Goal: Task Accomplishment & Management: Complete application form

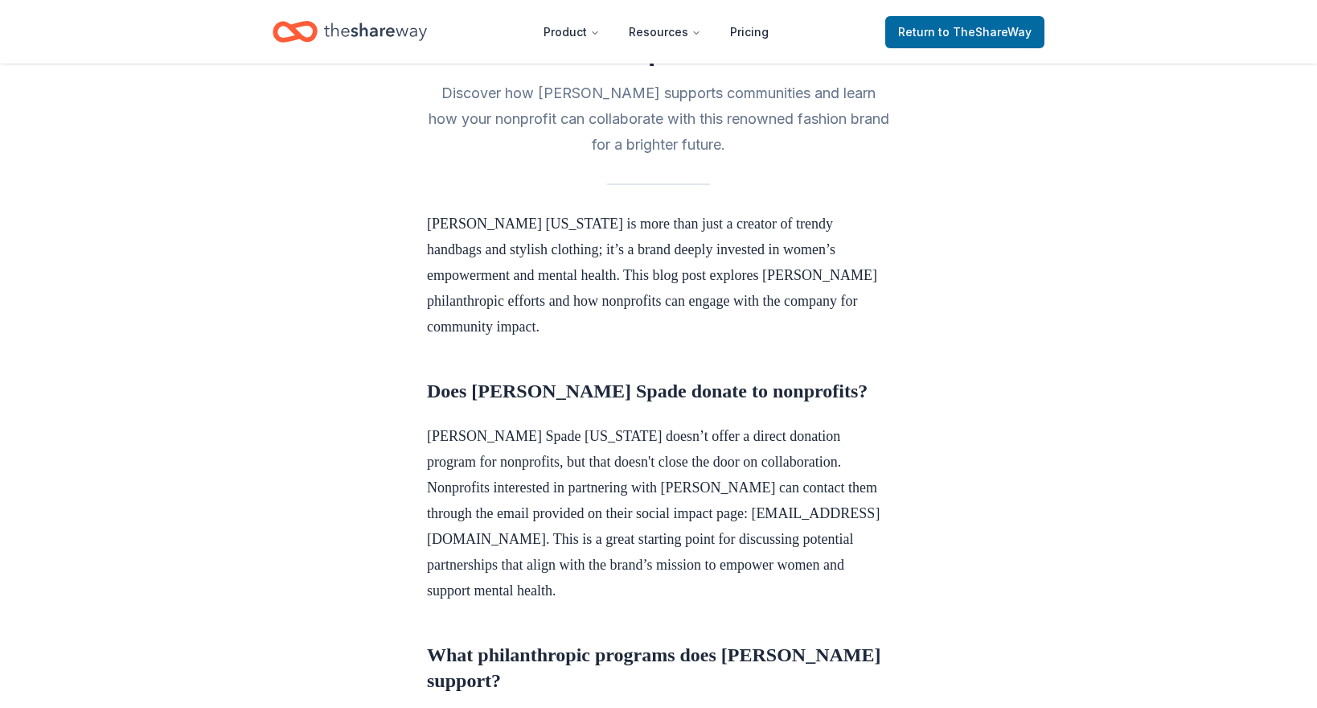
scroll to position [402, 0]
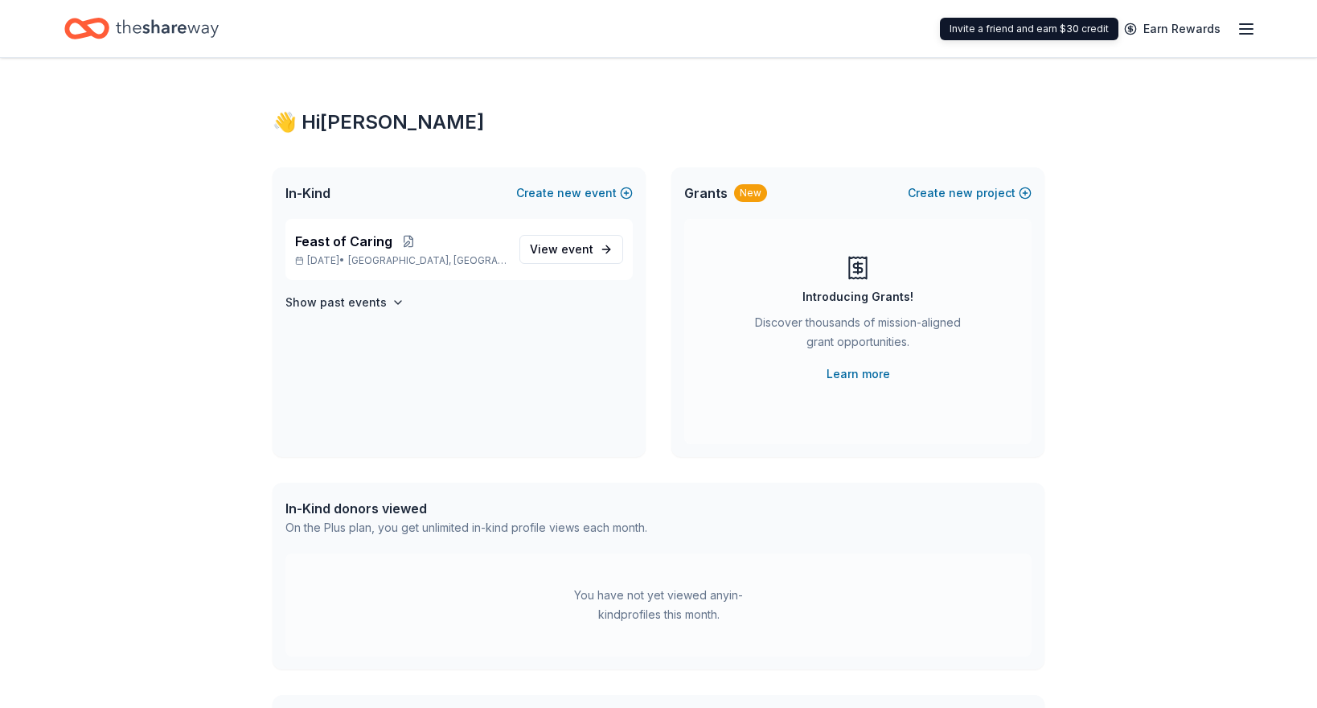
click at [1241, 30] on icon "button" at bounding box center [1246, 28] width 19 height 19
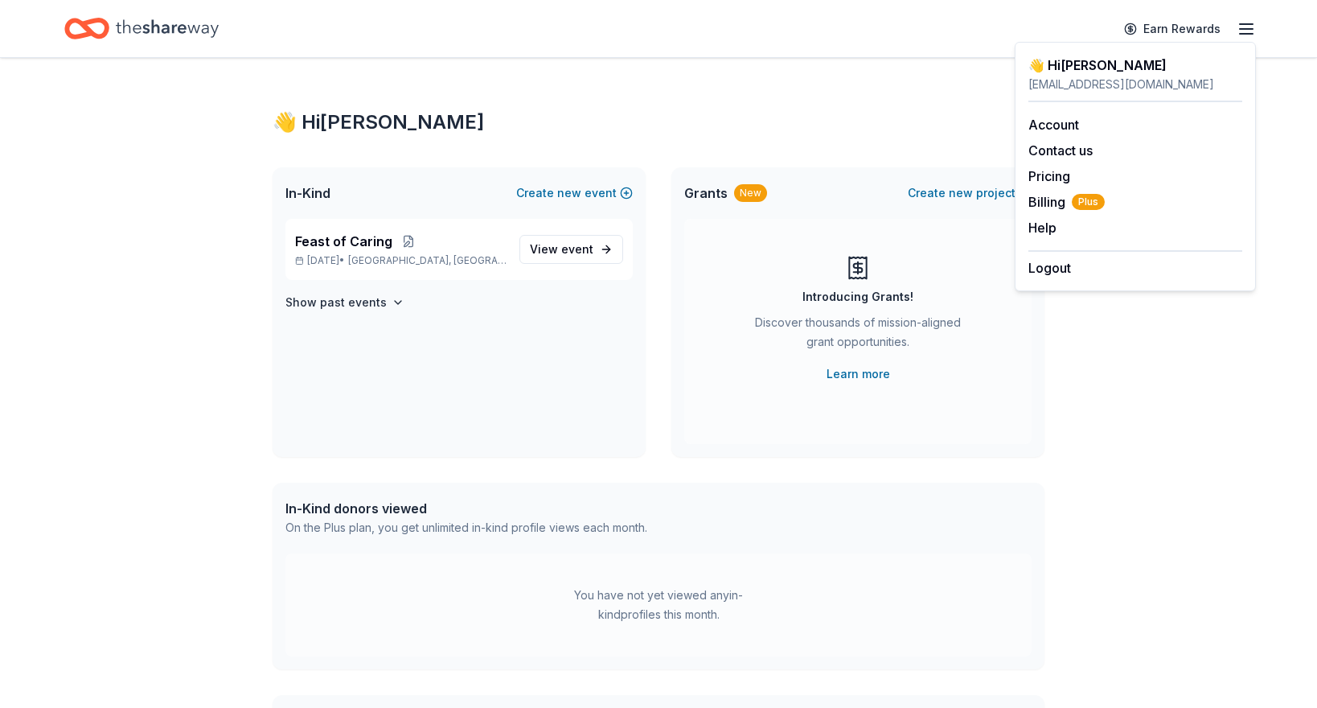
click at [1241, 30] on icon "button" at bounding box center [1246, 28] width 19 height 19
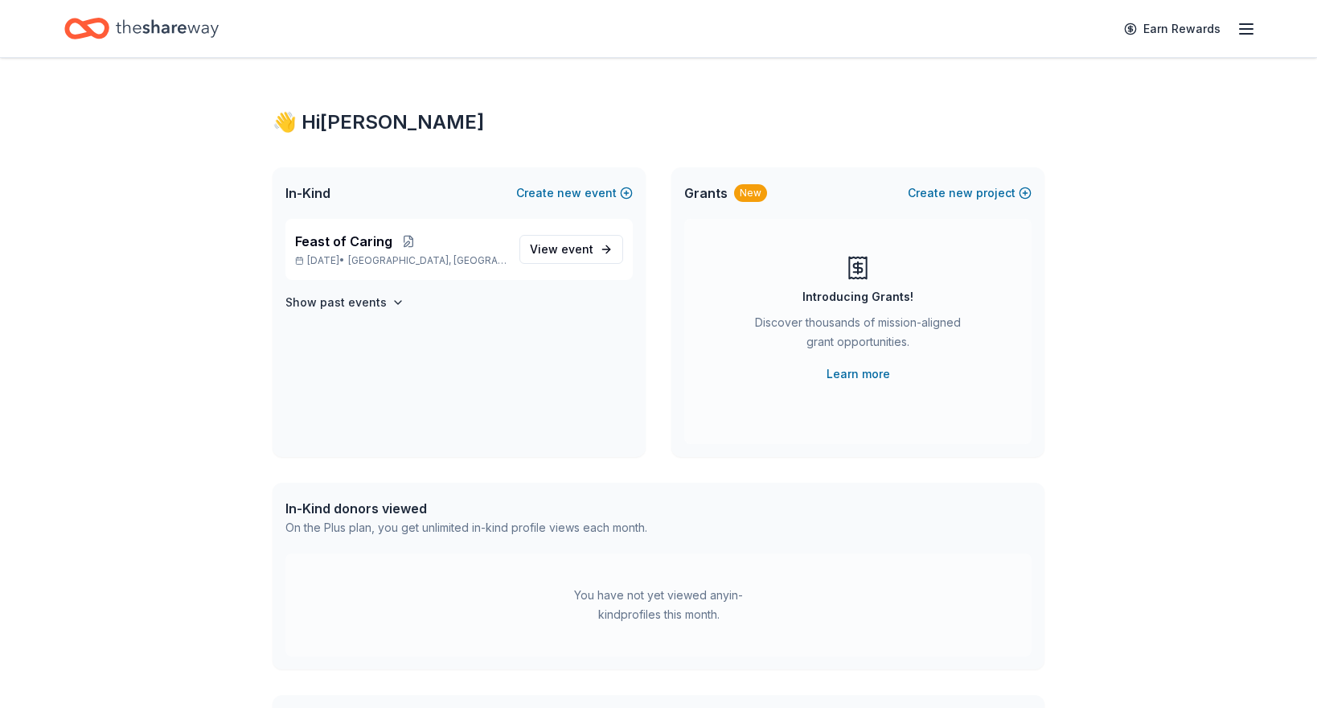
click at [160, 19] on icon "Home" at bounding box center [167, 28] width 103 height 33
click at [567, 250] on span "event" at bounding box center [577, 249] width 32 height 14
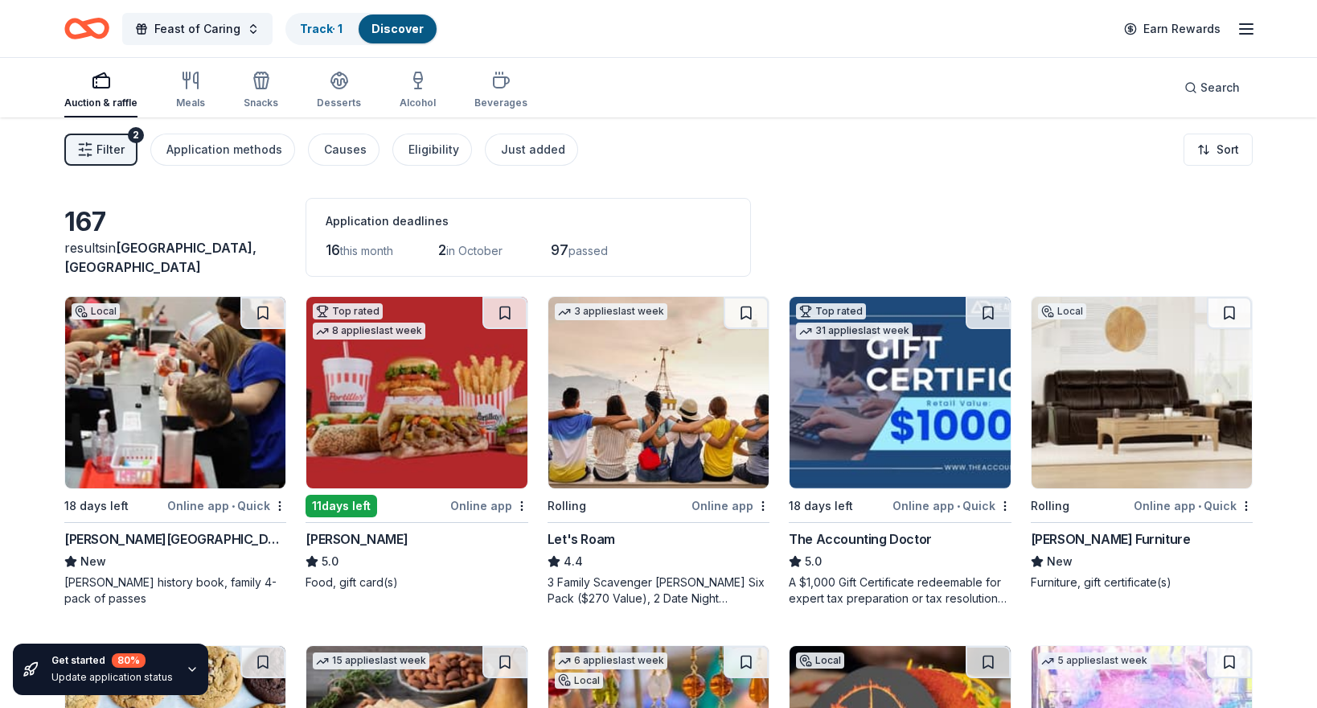
click at [89, 146] on icon "button" at bounding box center [85, 150] width 16 height 16
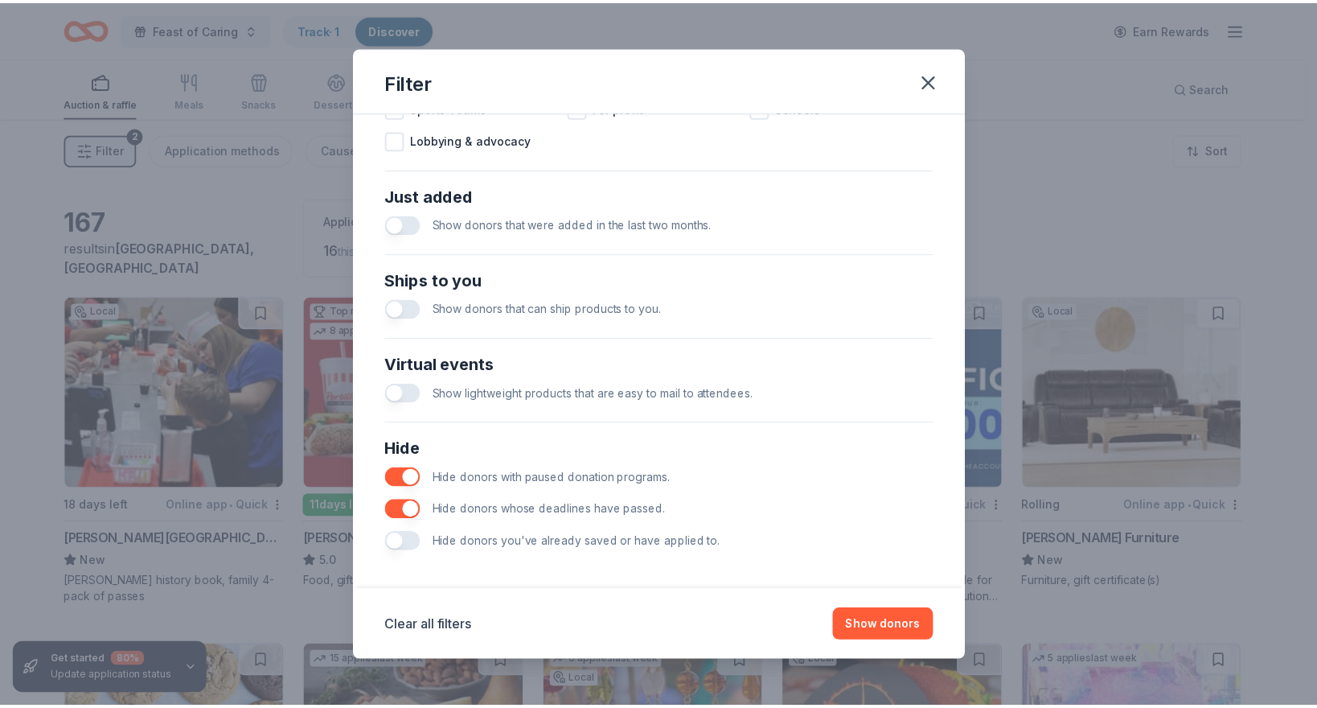
scroll to position [581, 0]
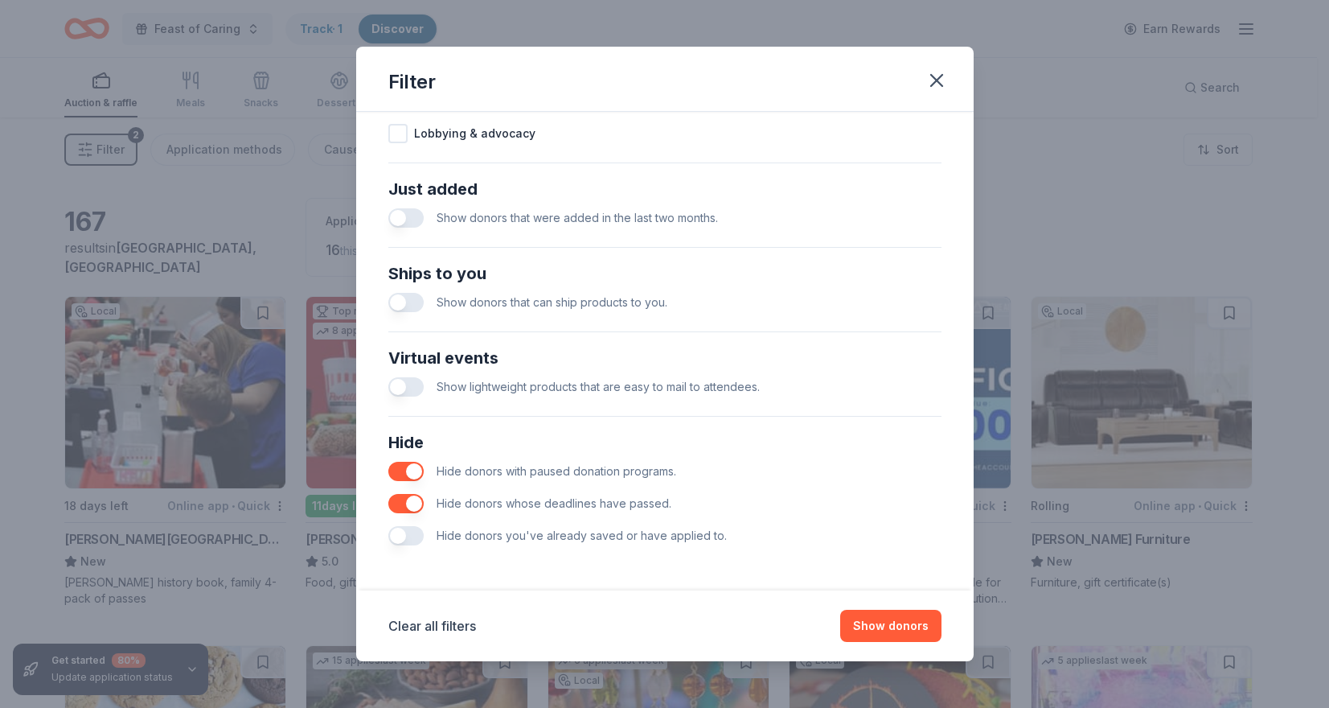
click at [961, 69] on div "Filter" at bounding box center [665, 79] width 618 height 65
click at [937, 83] on icon "button" at bounding box center [937, 80] width 23 height 23
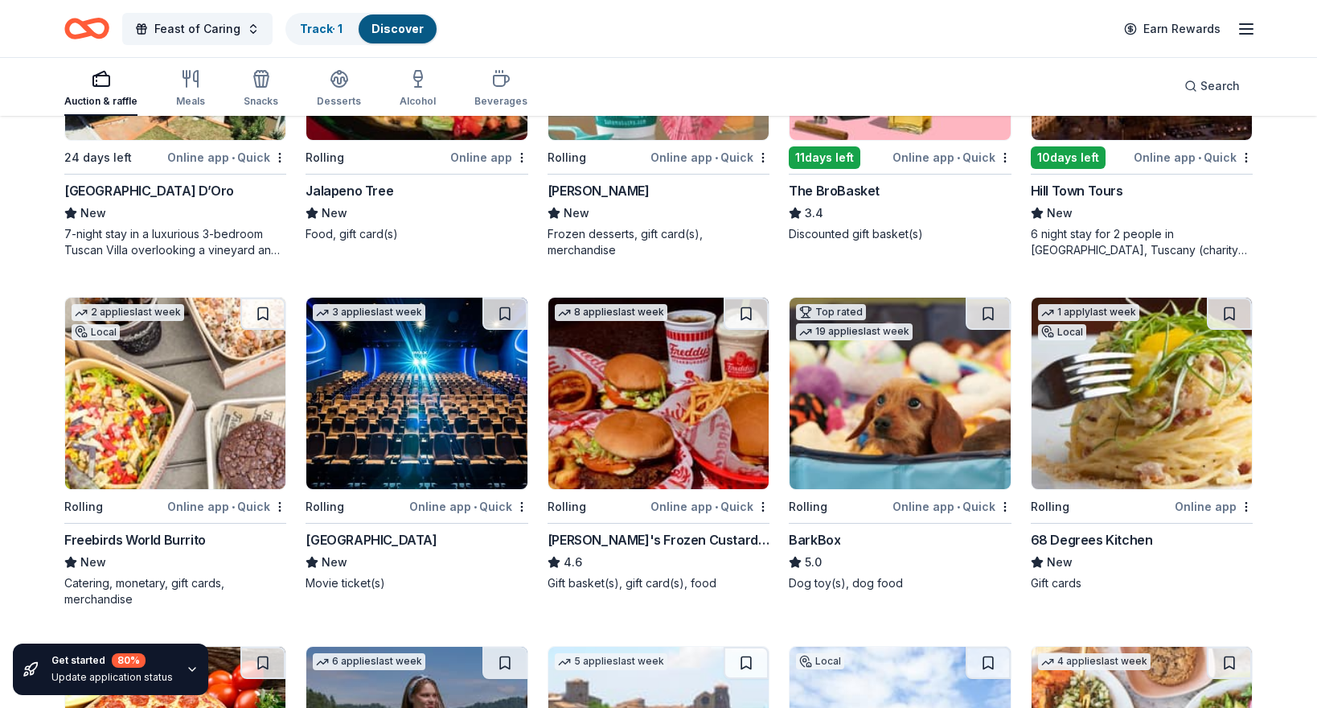
scroll to position [1396, 0]
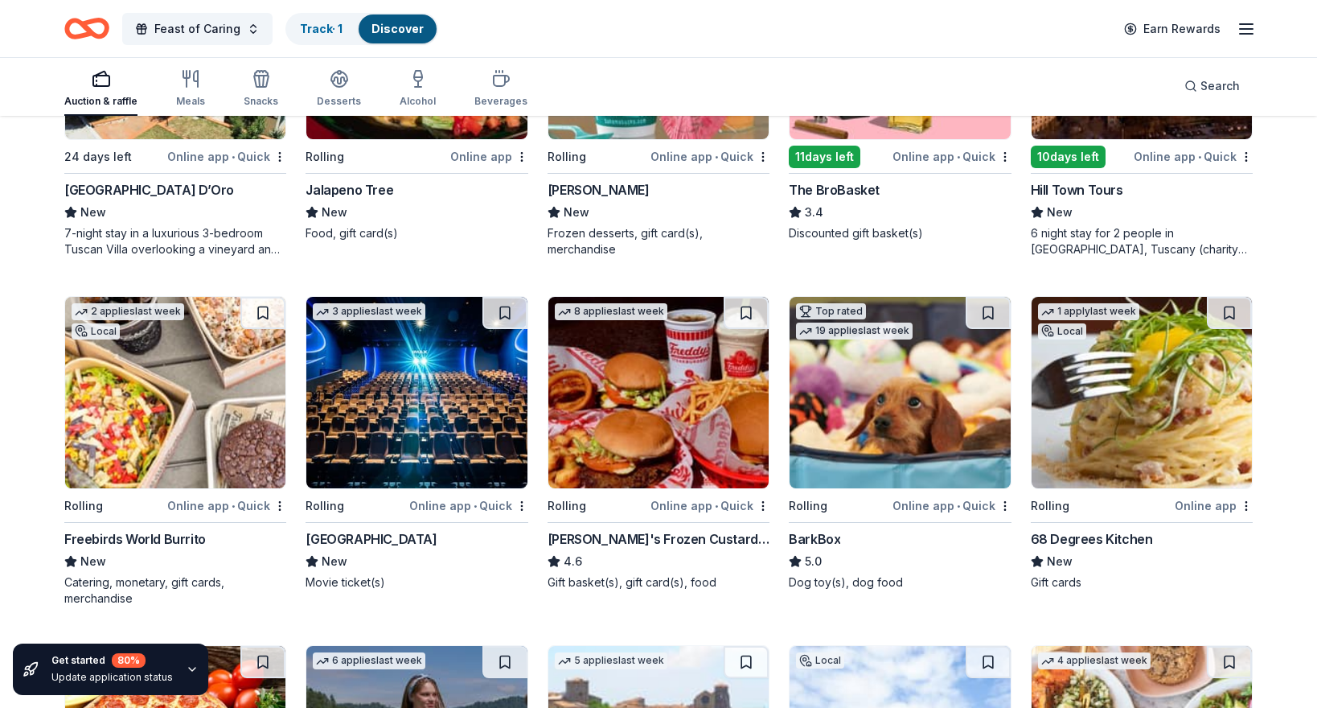
drag, startPoint x: 573, startPoint y: 329, endPoint x: 1255, endPoint y: 251, distance: 687.2
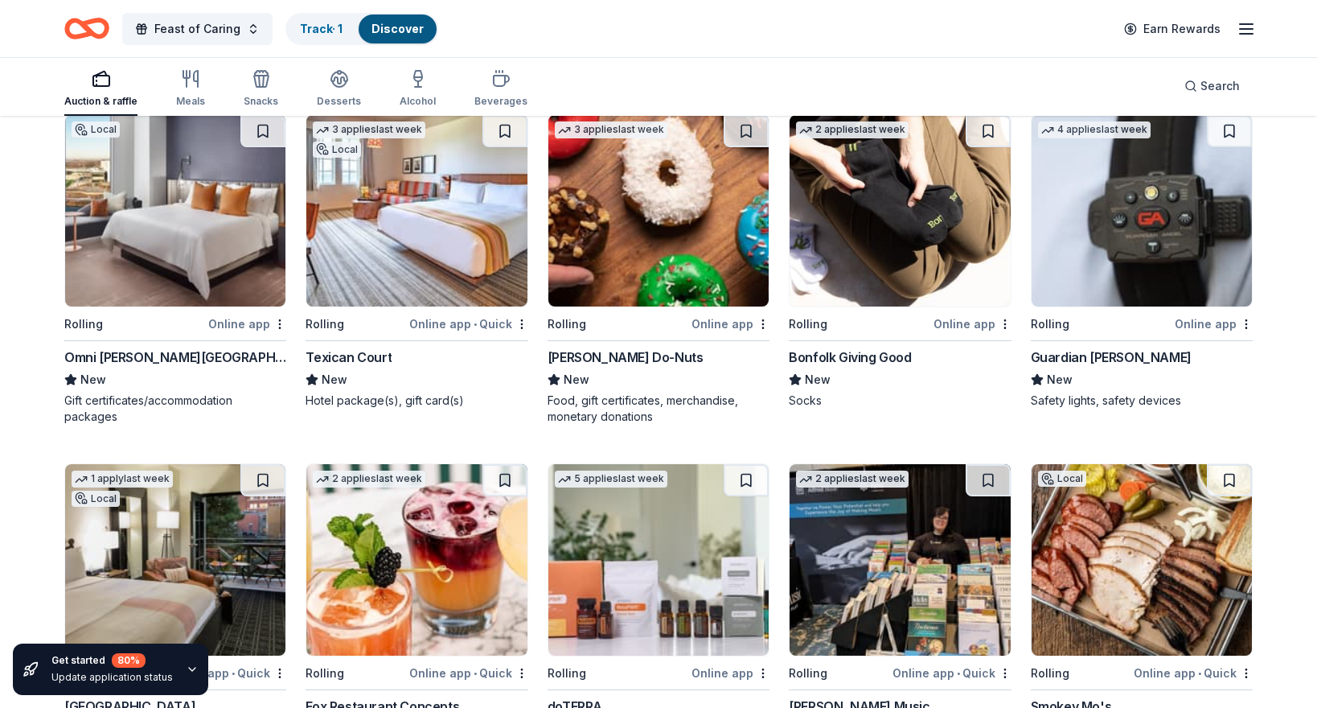
scroll to position [2631, 0]
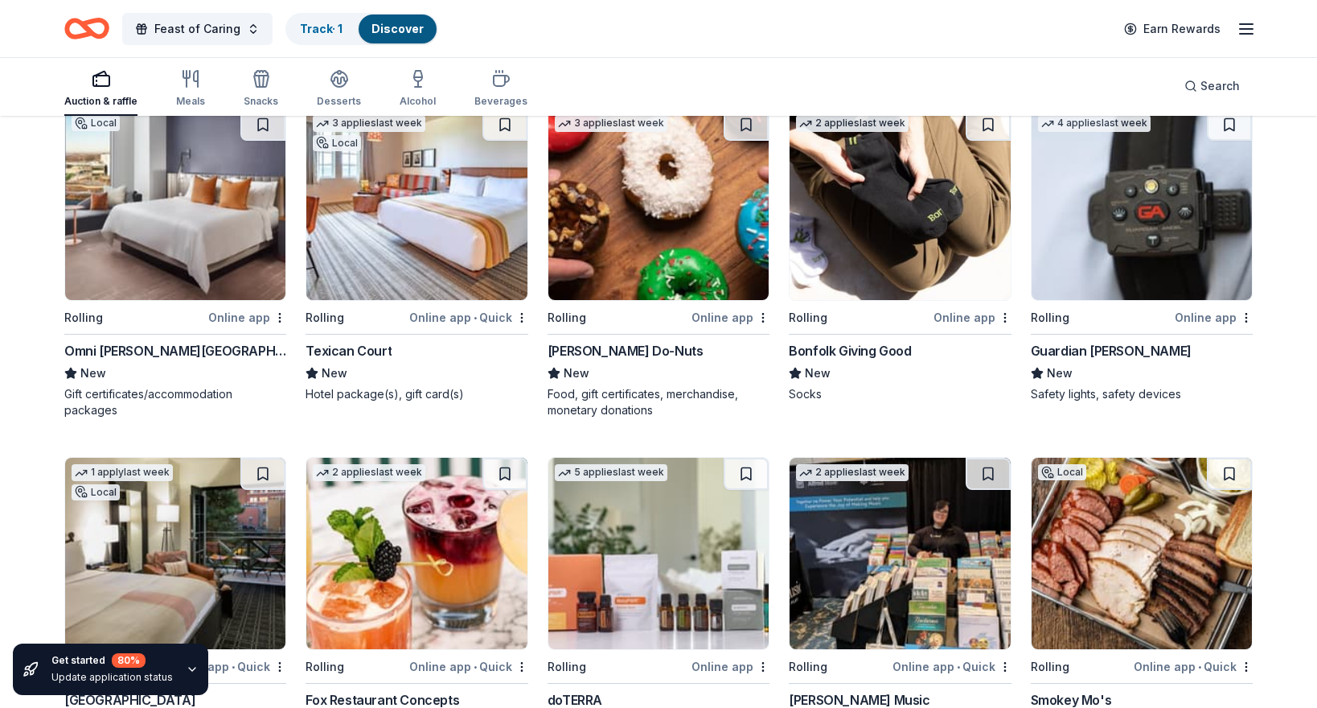
click at [858, 346] on div "Bonfolk Giving Good" at bounding box center [850, 350] width 122 height 19
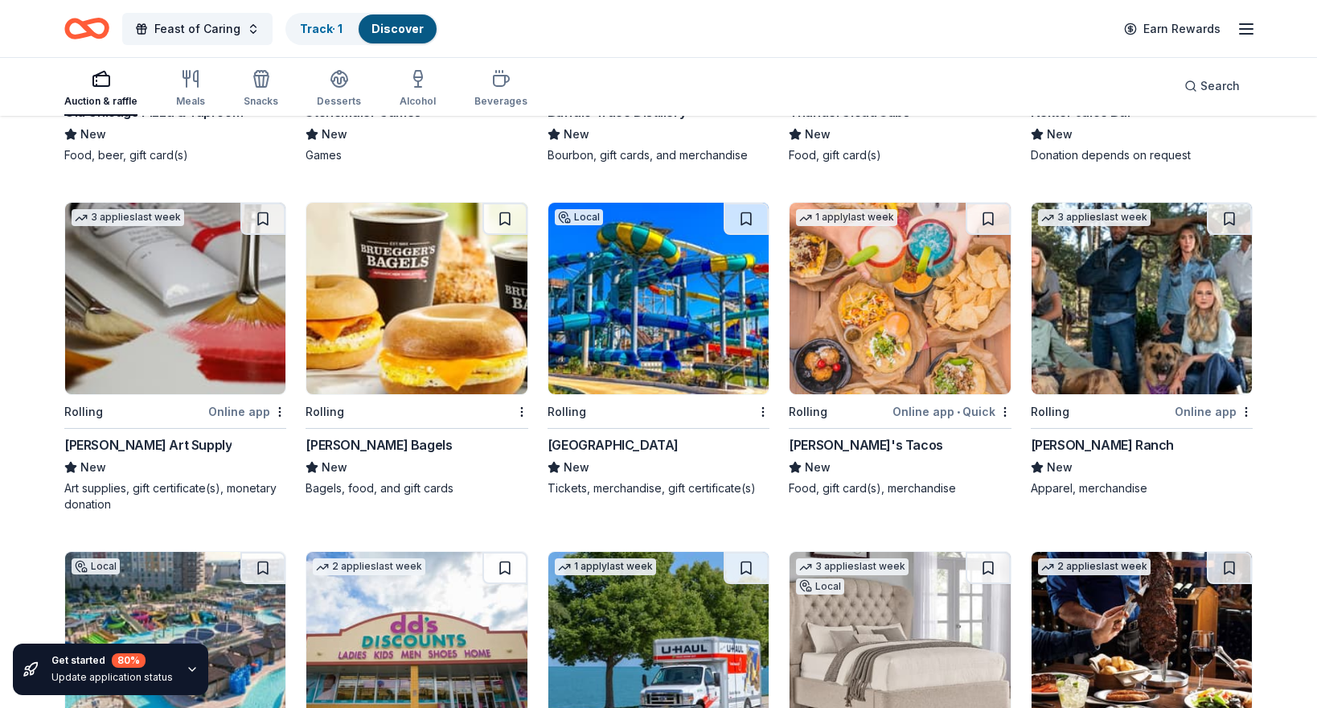
scroll to position [3596, 0]
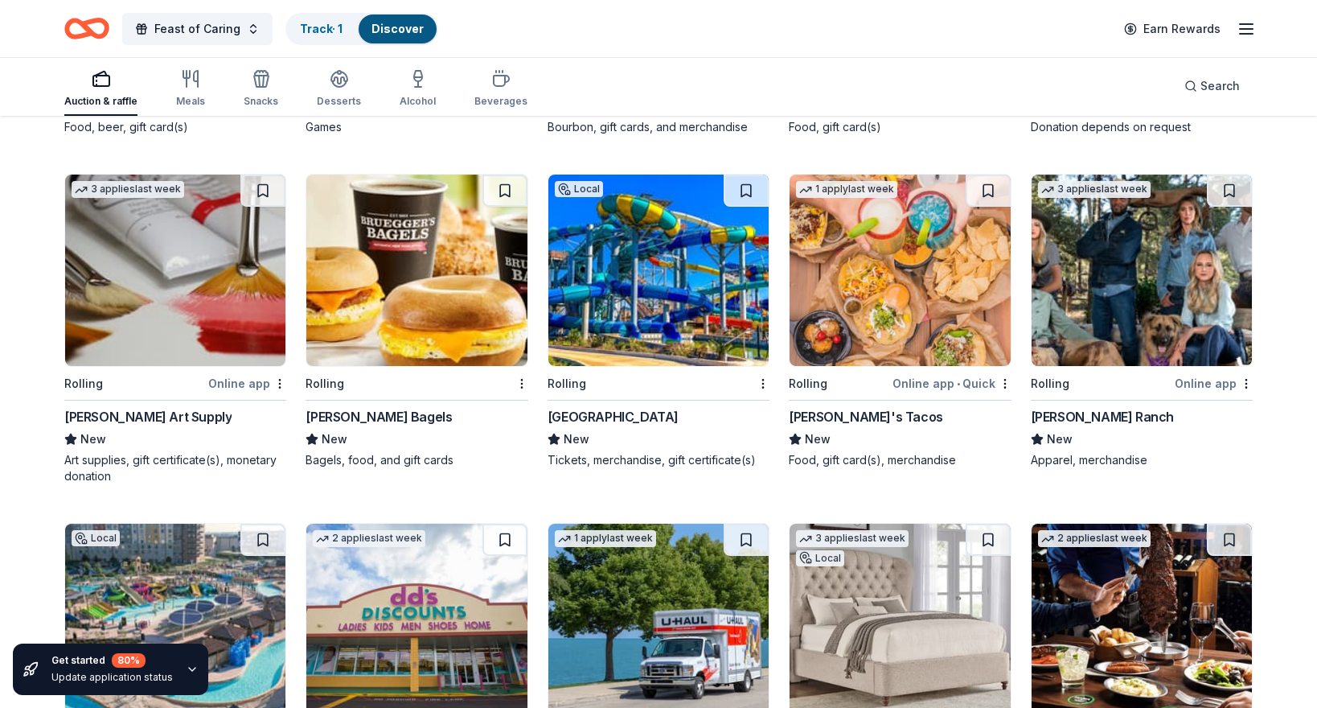
click at [1071, 421] on div "Kimes Ranch" at bounding box center [1102, 416] width 143 height 19
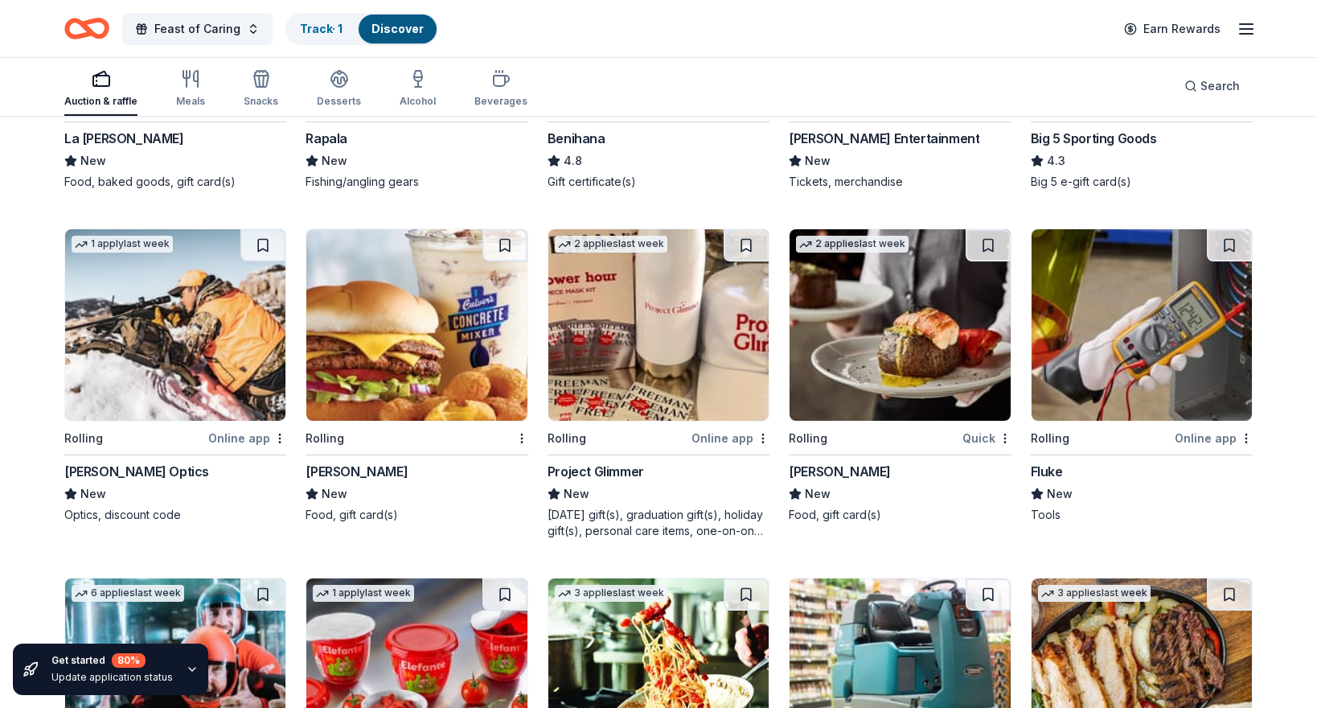
scroll to position [5353, 0]
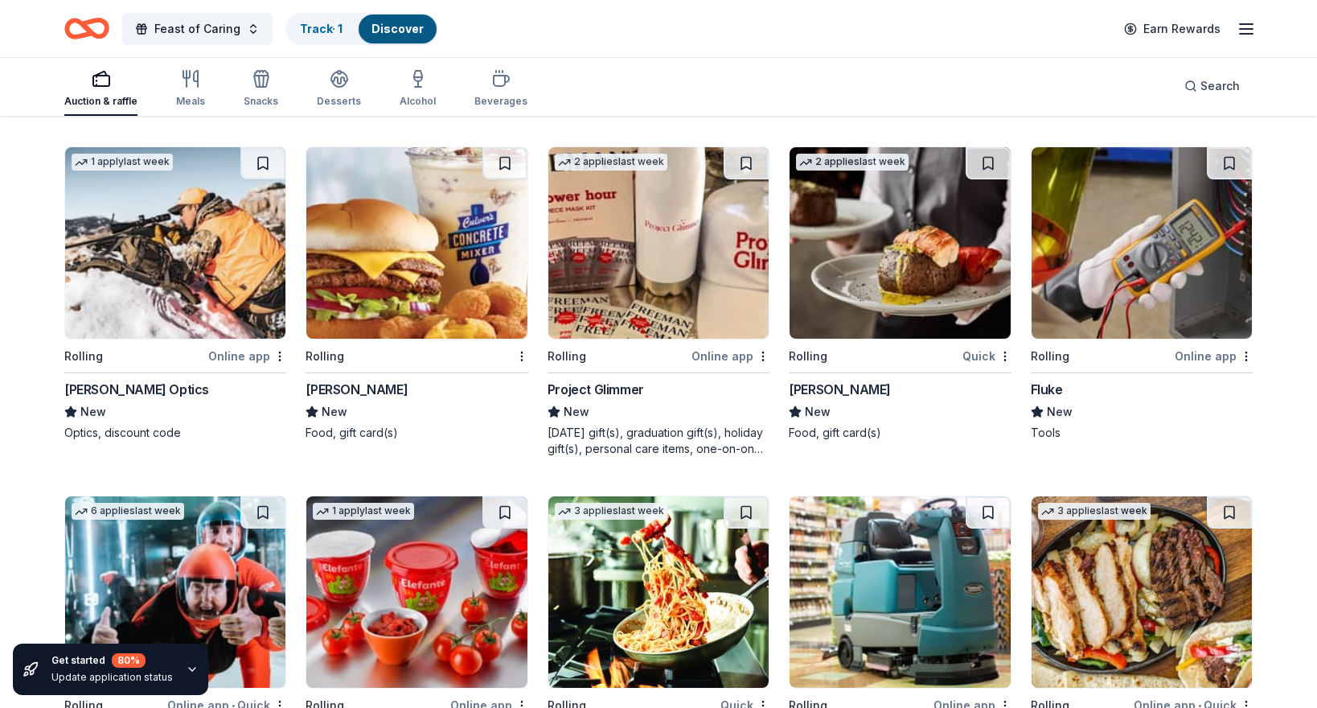
click at [732, 447] on div "Mother's day gift(s), graduation gift(s), holiday gift(s), personal care items,…" at bounding box center [659, 441] width 222 height 32
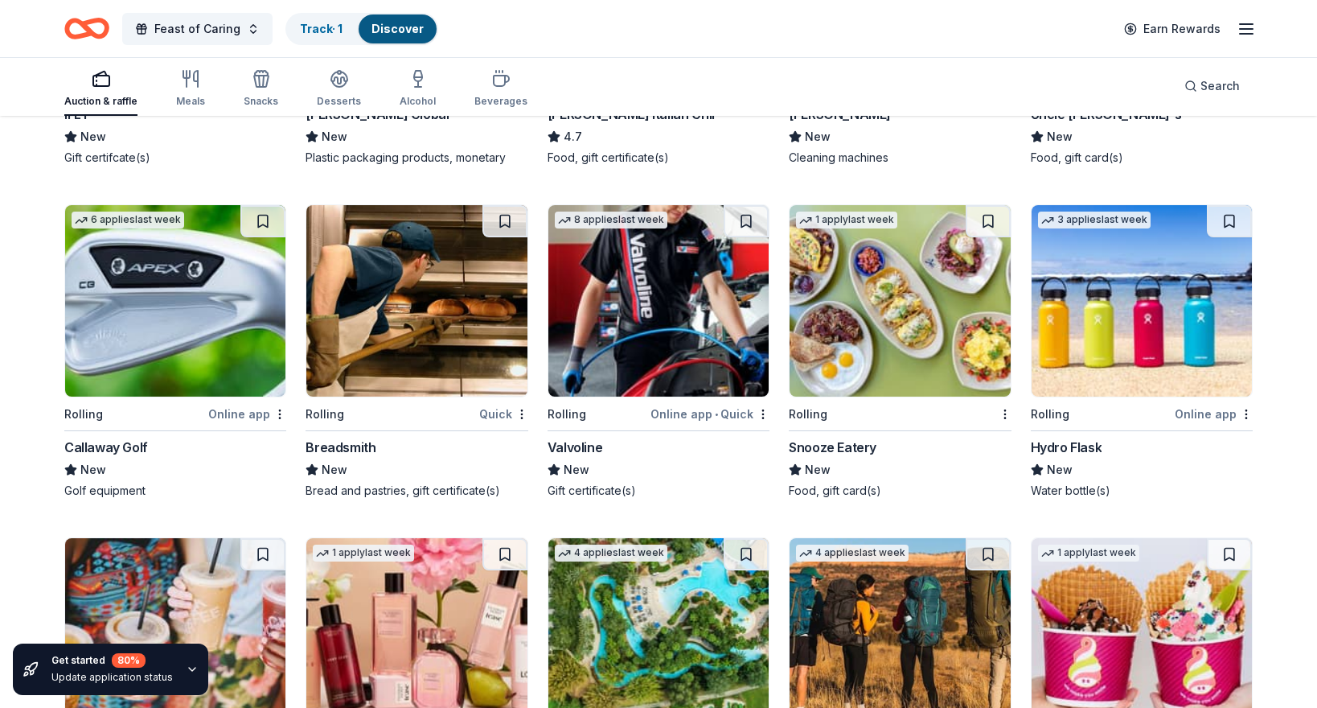
scroll to position [6057, 0]
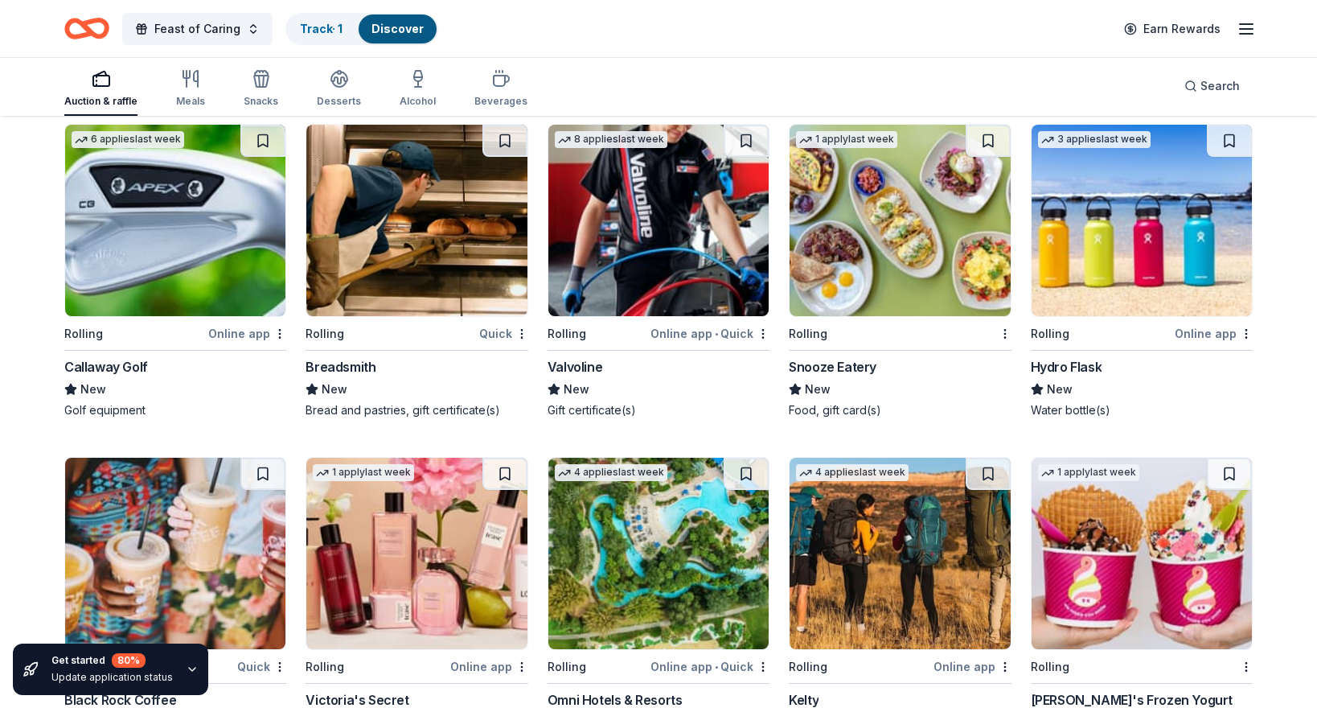
click at [598, 411] on div "Gift certificate(s)" at bounding box center [659, 410] width 222 height 16
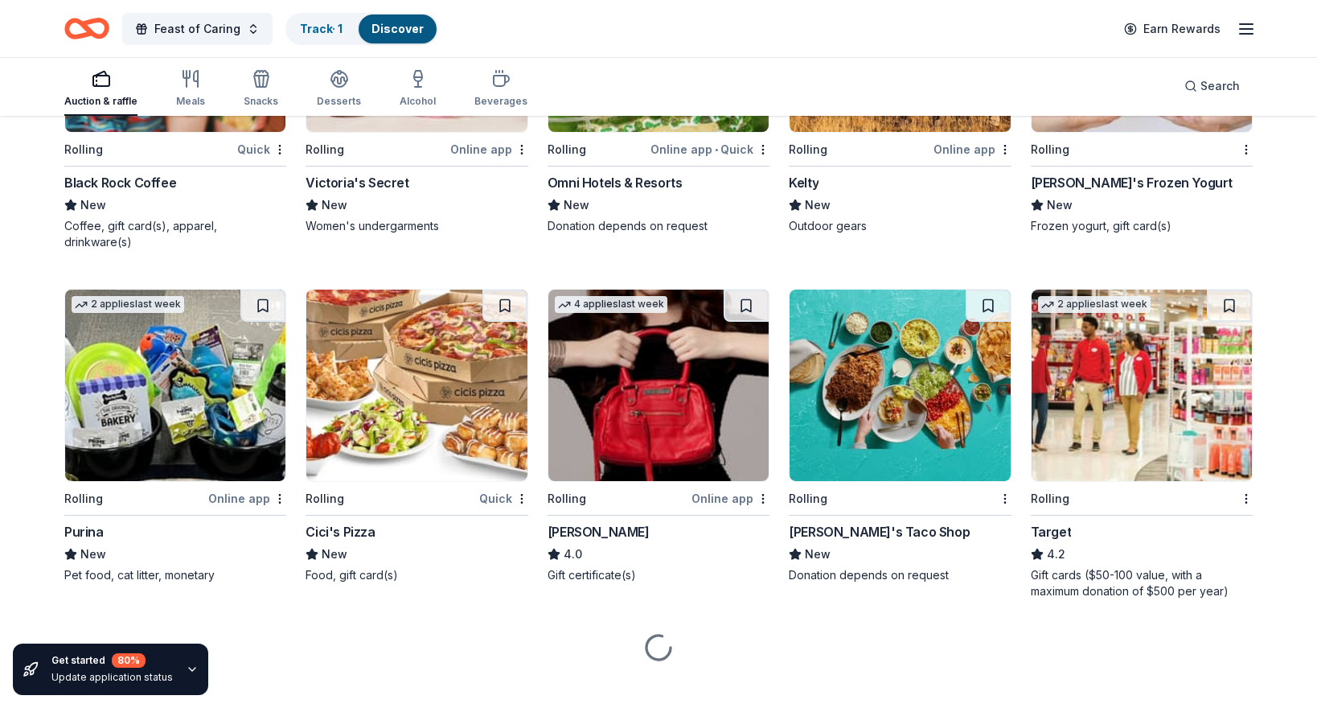
scroll to position [6578, 0]
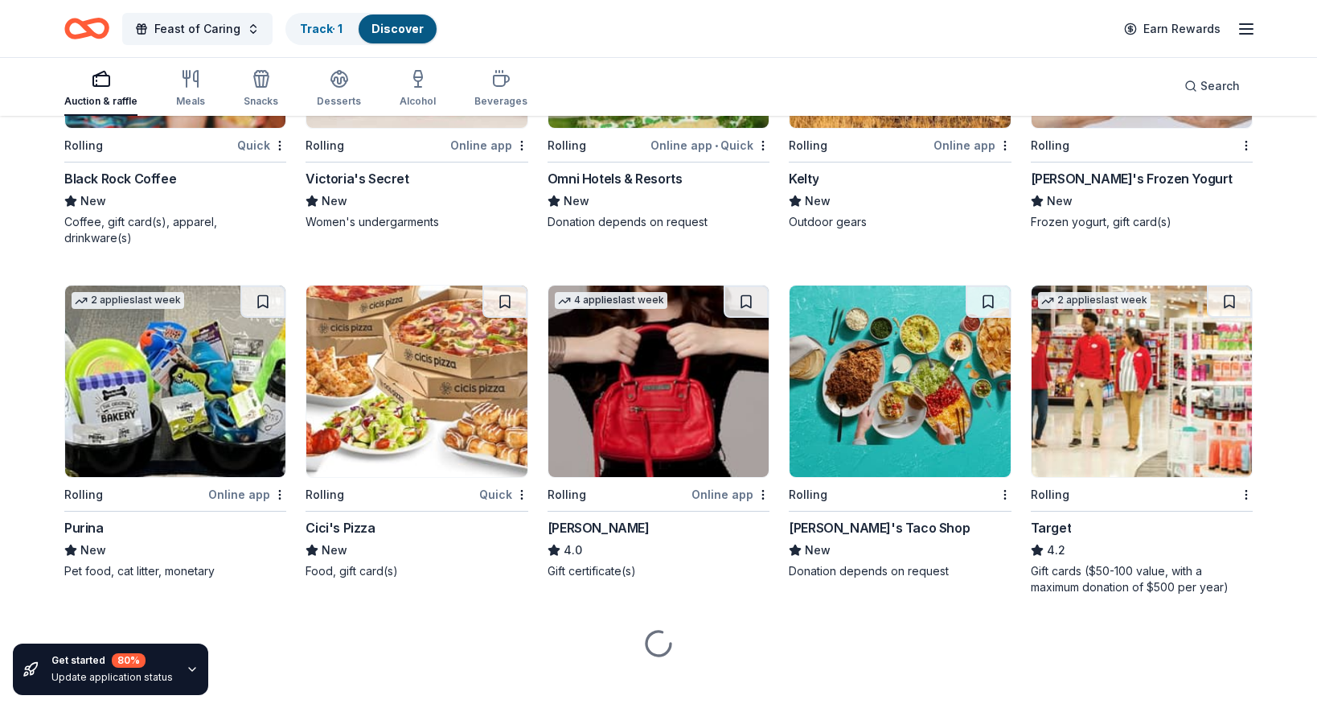
click at [701, 417] on img at bounding box center [658, 380] width 220 height 191
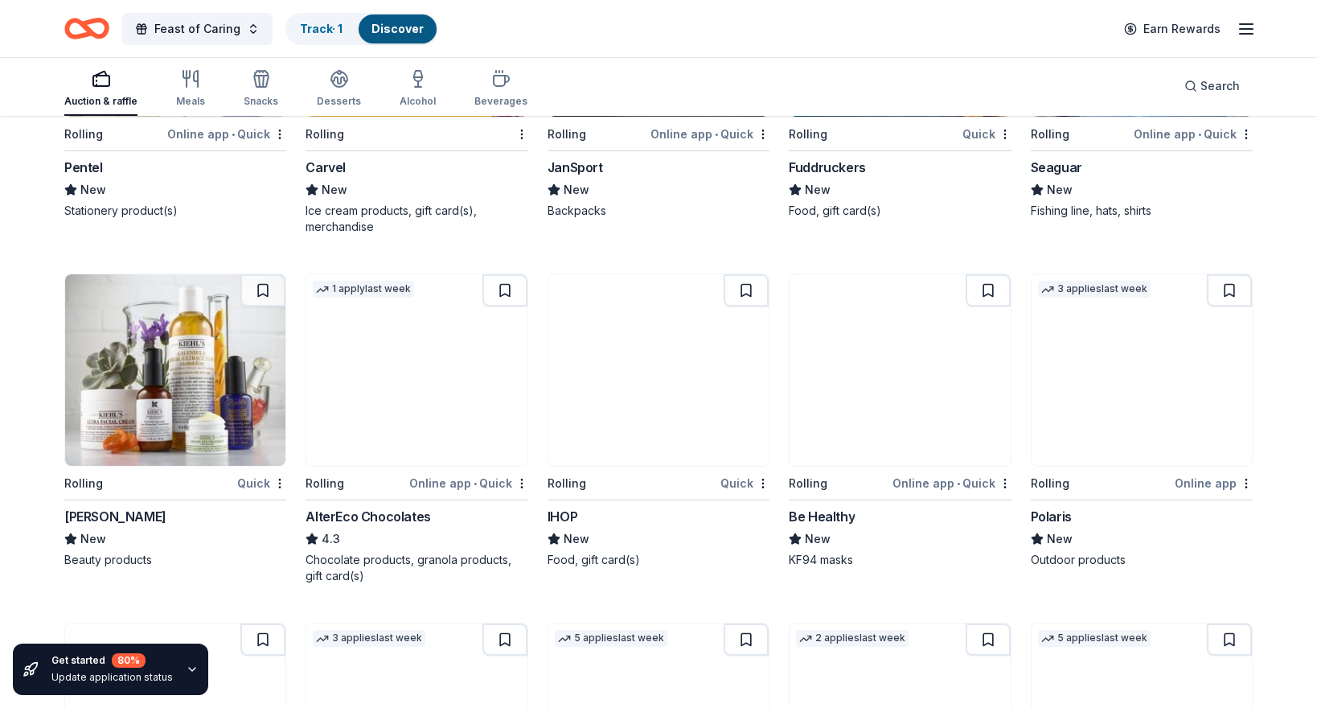
scroll to position [8347, 0]
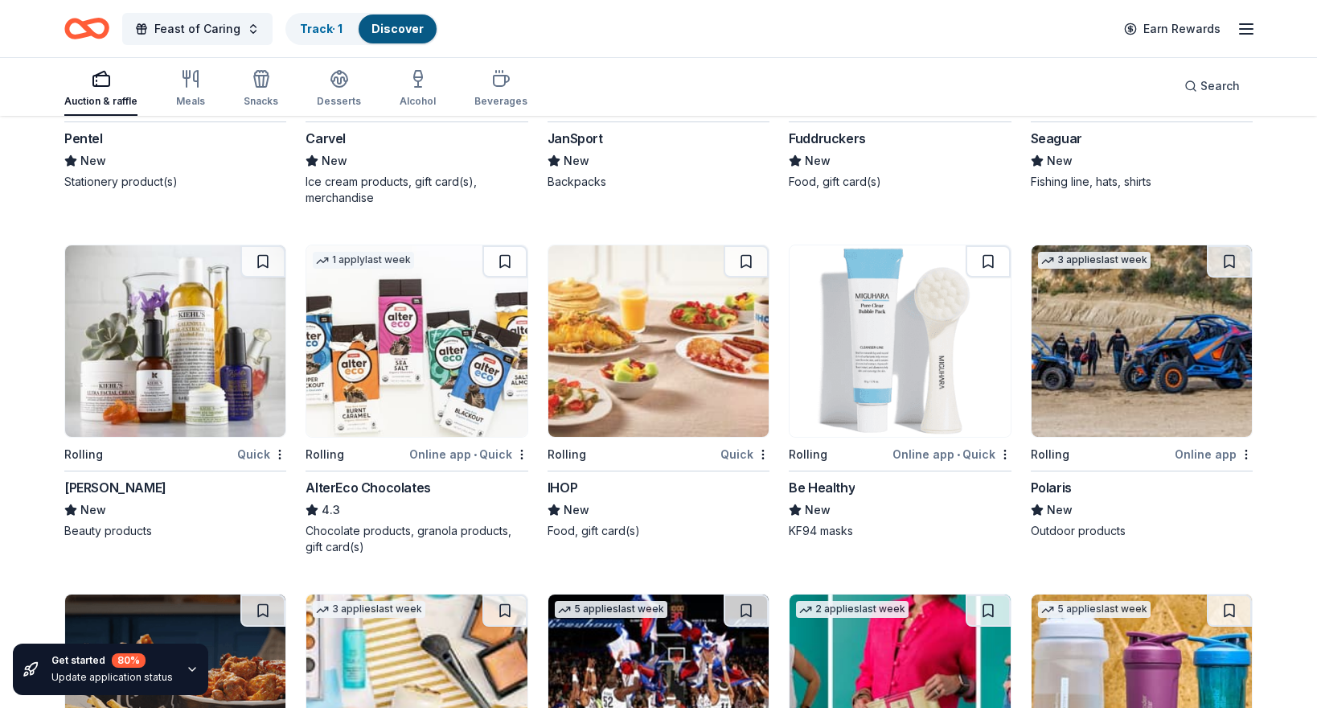
click at [142, 523] on div "Beauty products" at bounding box center [175, 531] width 222 height 16
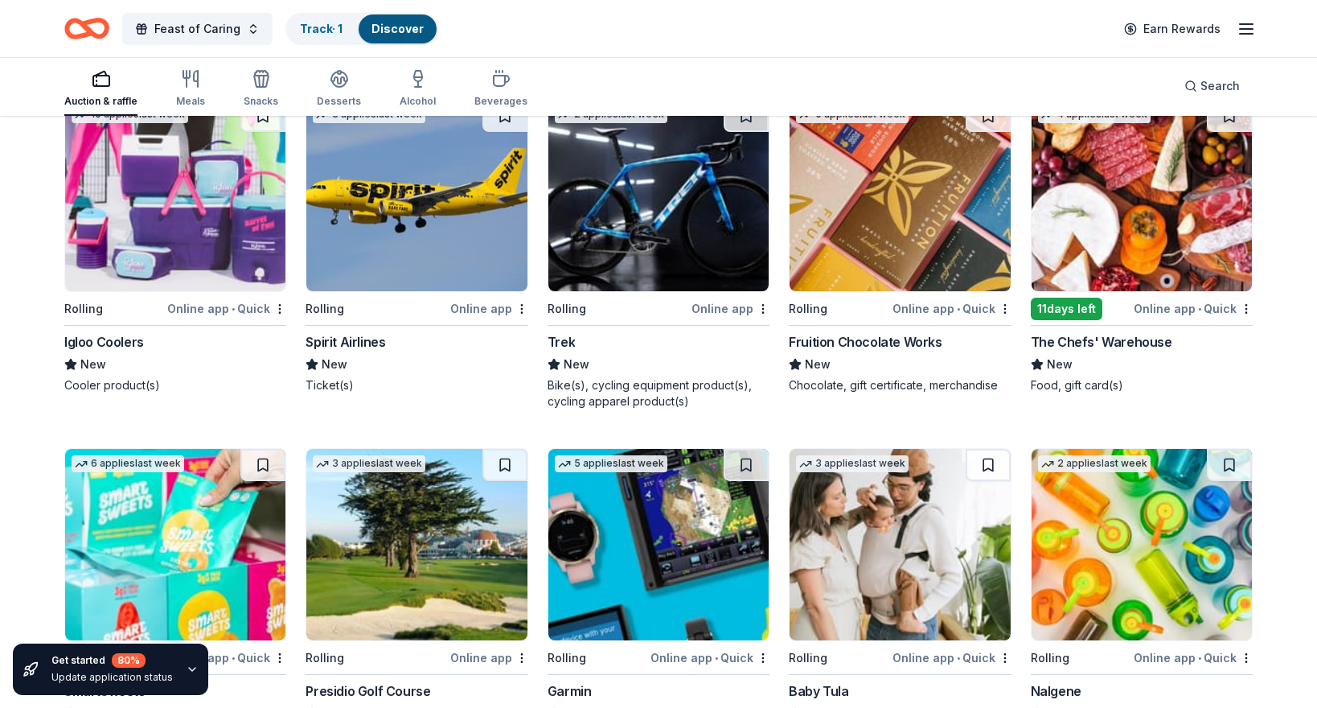
scroll to position [9219, 0]
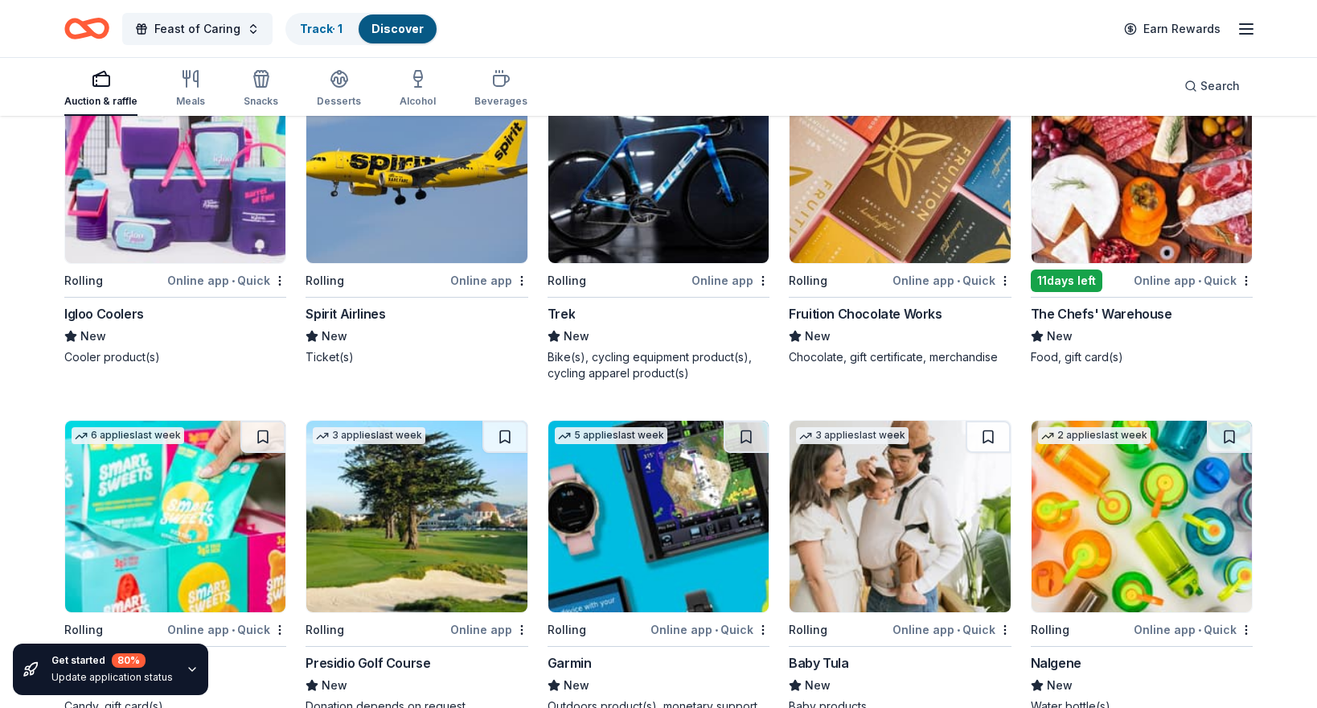
click at [179, 175] on img at bounding box center [175, 167] width 220 height 191
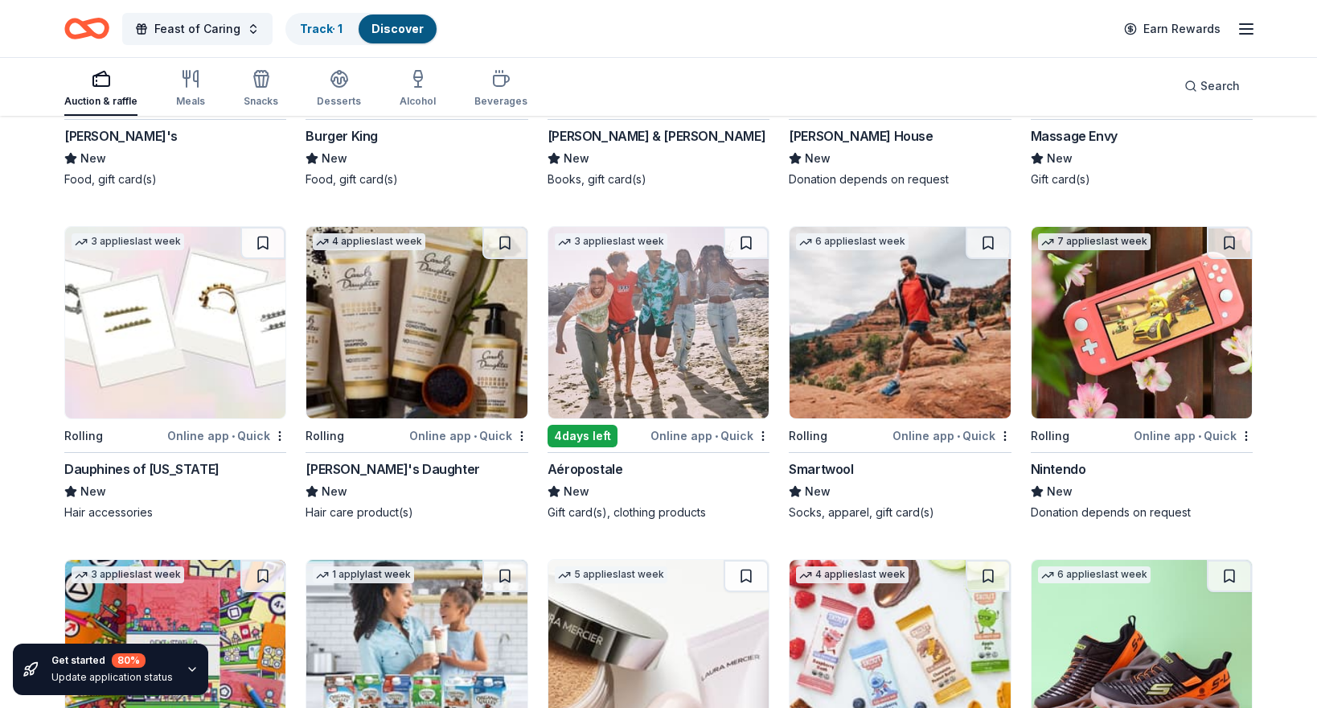
scroll to position [10425, 0]
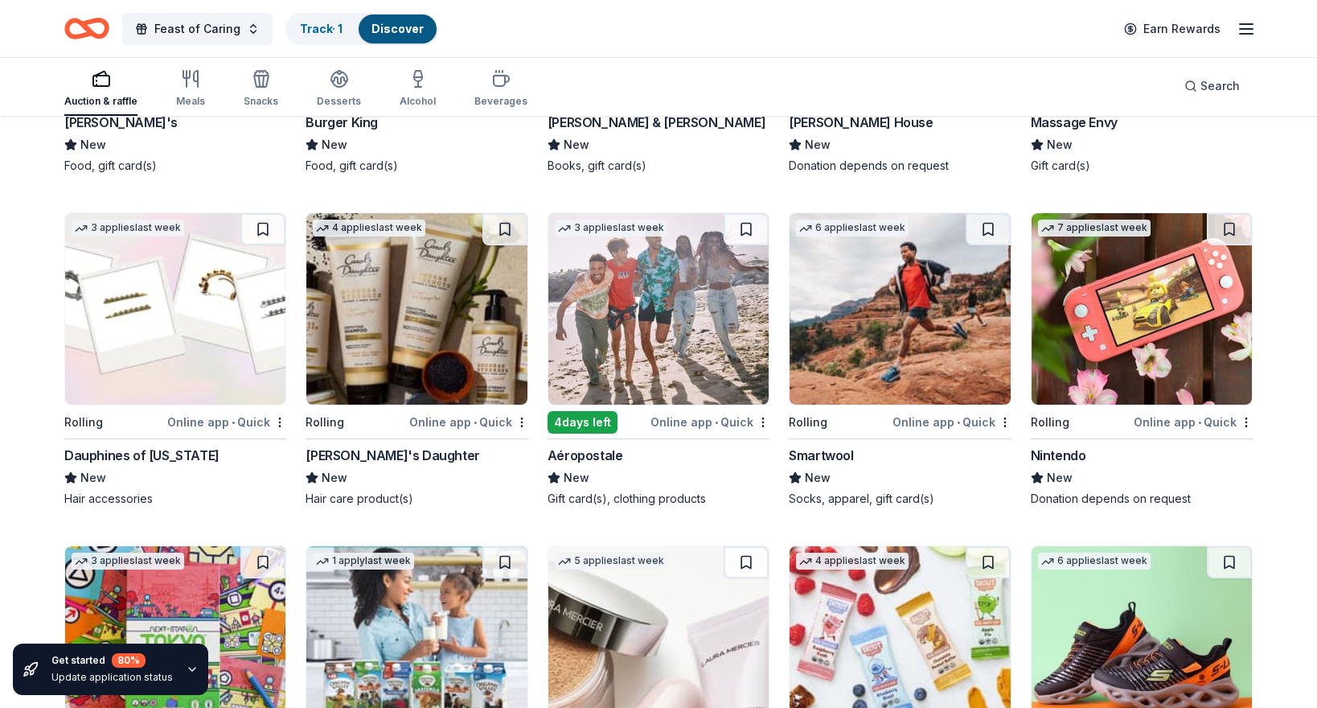
click at [1159, 450] on div "Nintendo New Donation depends on request" at bounding box center [1142, 476] width 222 height 61
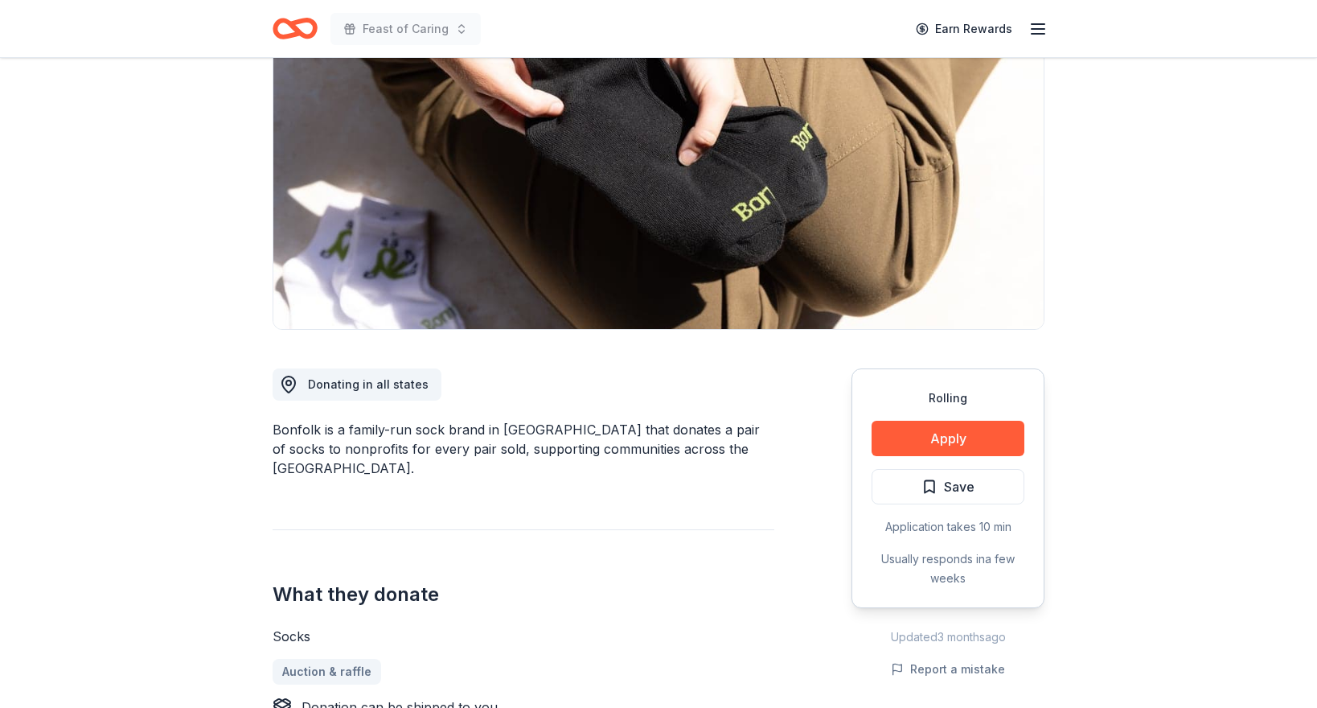
scroll to position [161, 0]
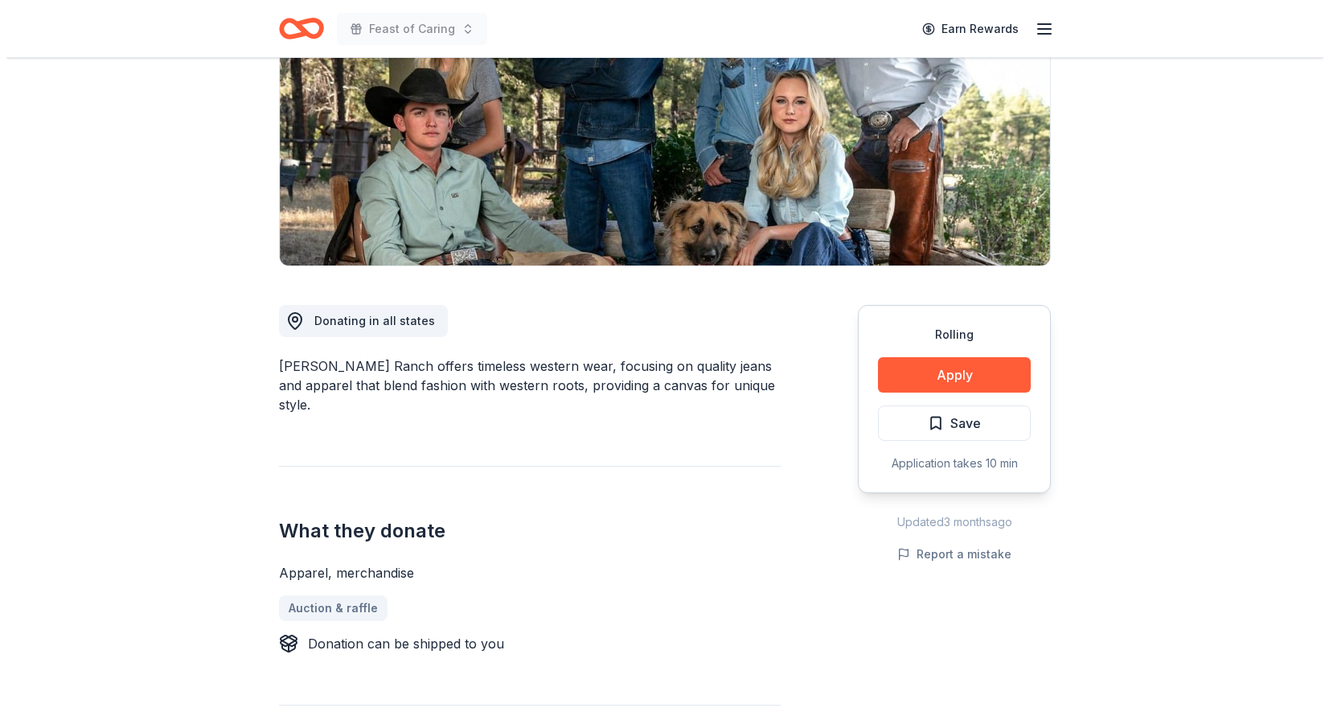
scroll to position [241, 0]
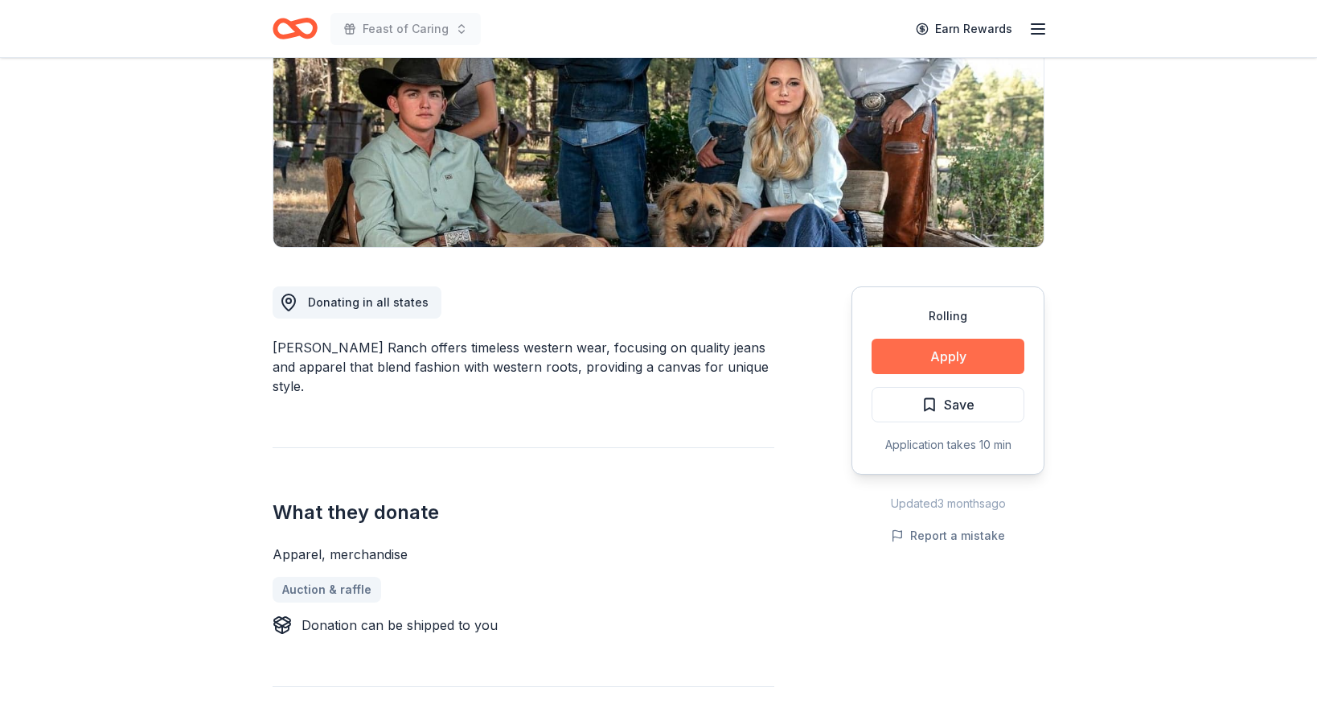
click at [953, 354] on button "Apply" at bounding box center [948, 356] width 153 height 35
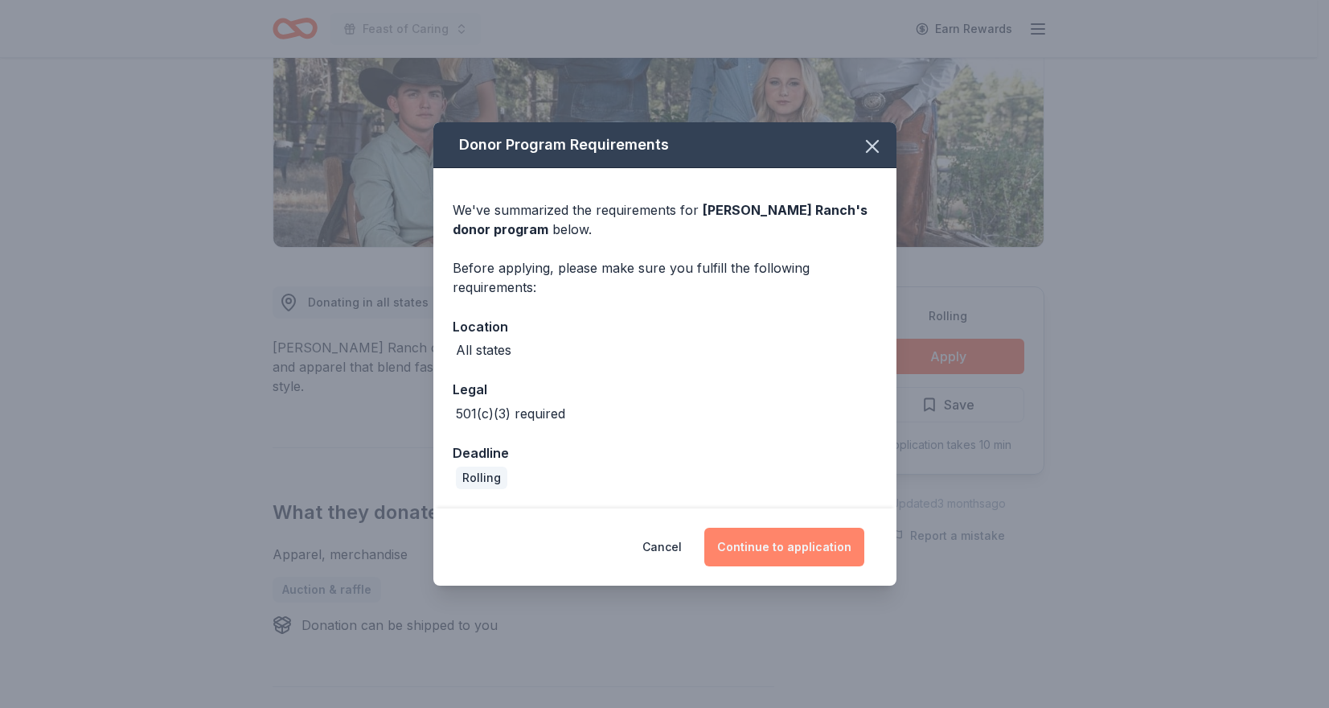
click at [775, 540] on button "Continue to application" at bounding box center [784, 547] width 160 height 39
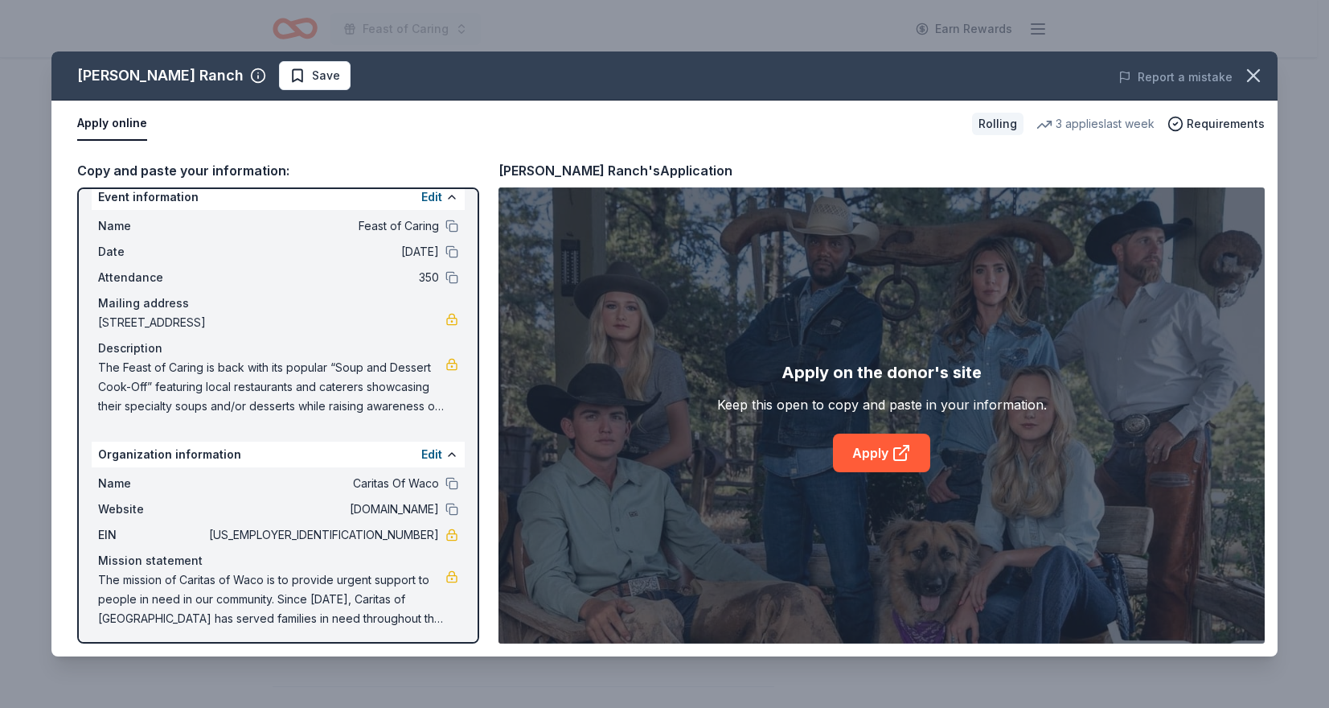
scroll to position [23, 0]
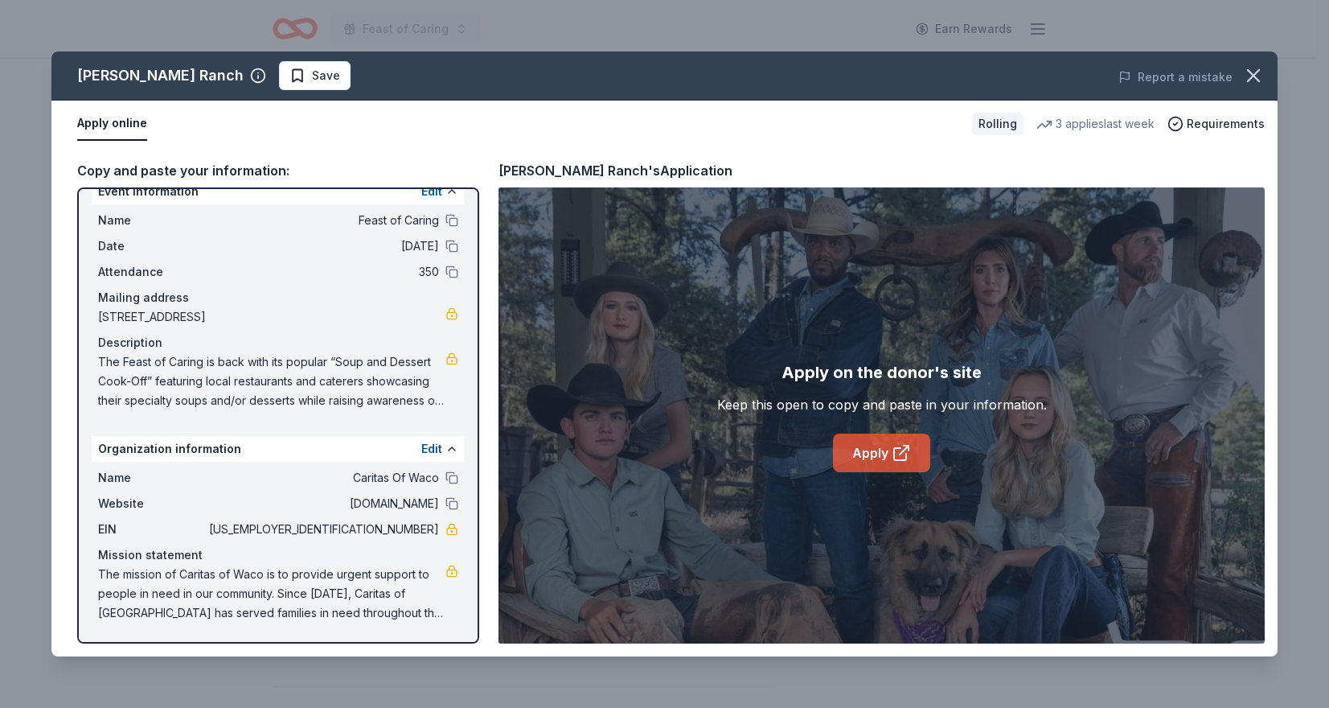
click at [871, 460] on link "Apply" at bounding box center [881, 452] width 97 height 39
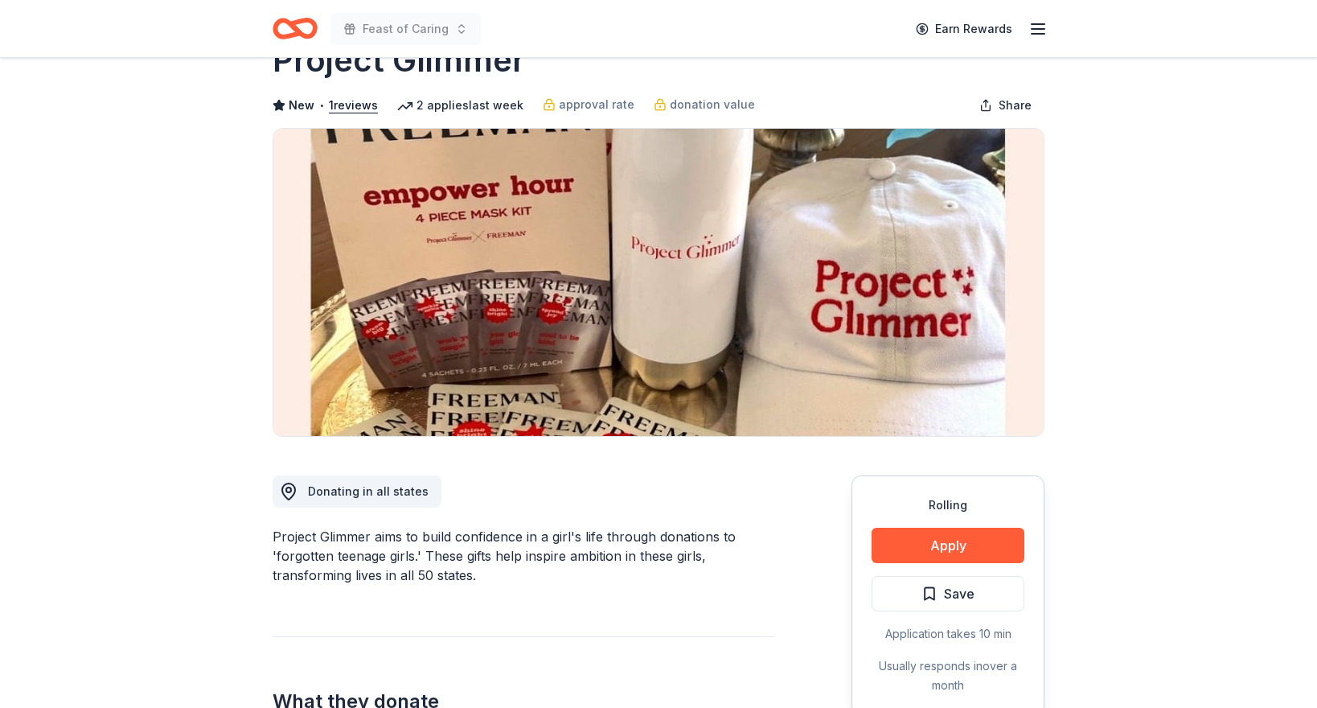
scroll to position [161, 0]
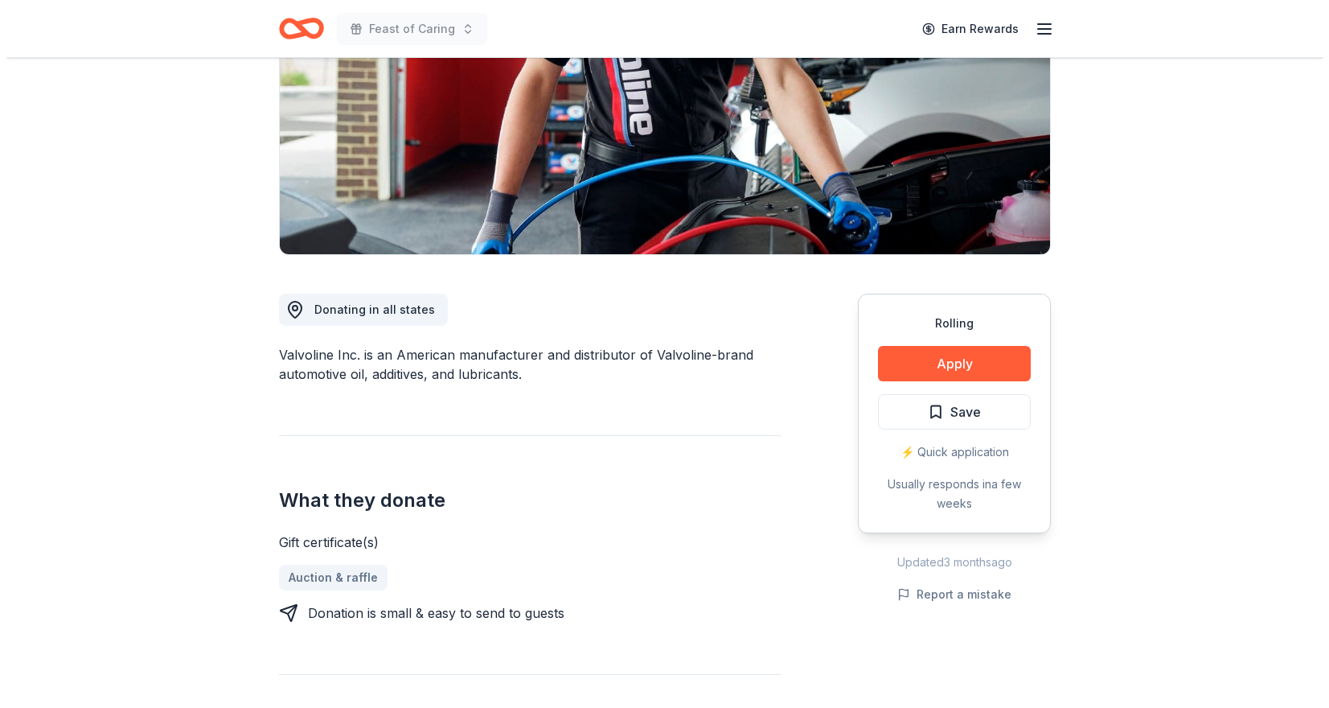
scroll to position [241, 0]
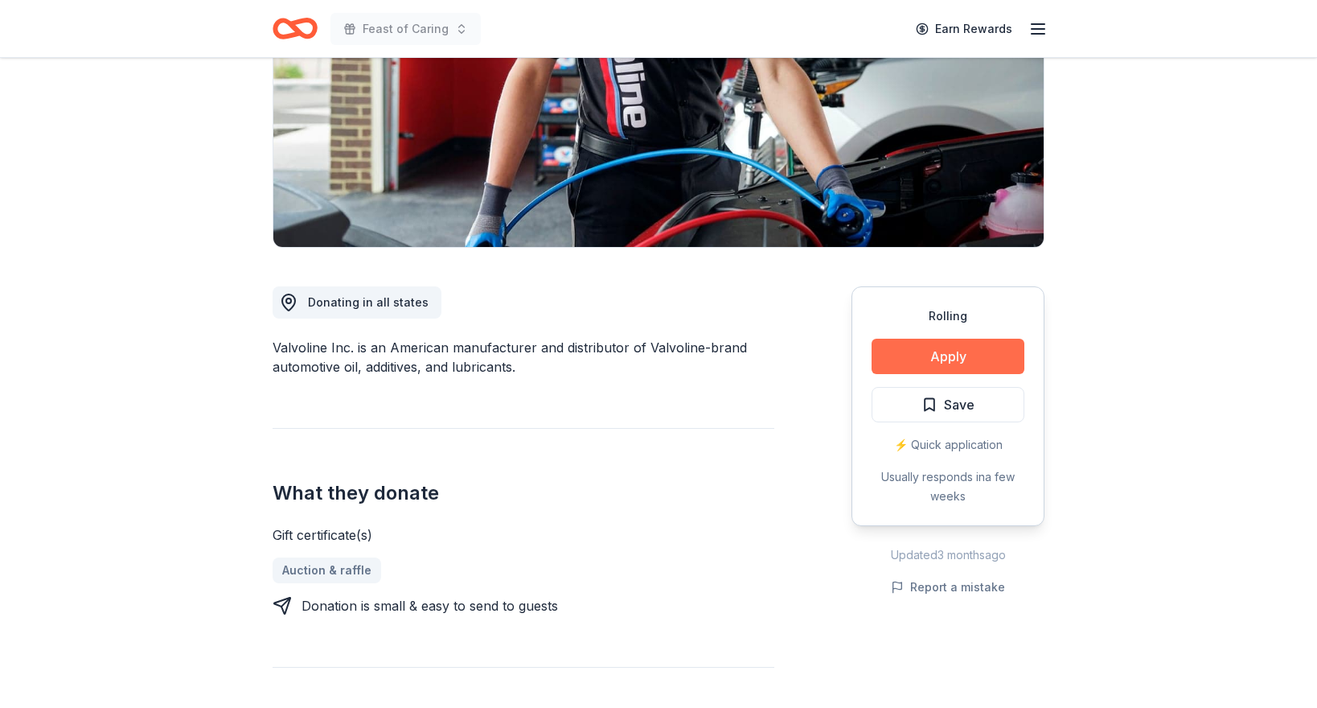
click at [962, 354] on button "Apply" at bounding box center [948, 356] width 153 height 35
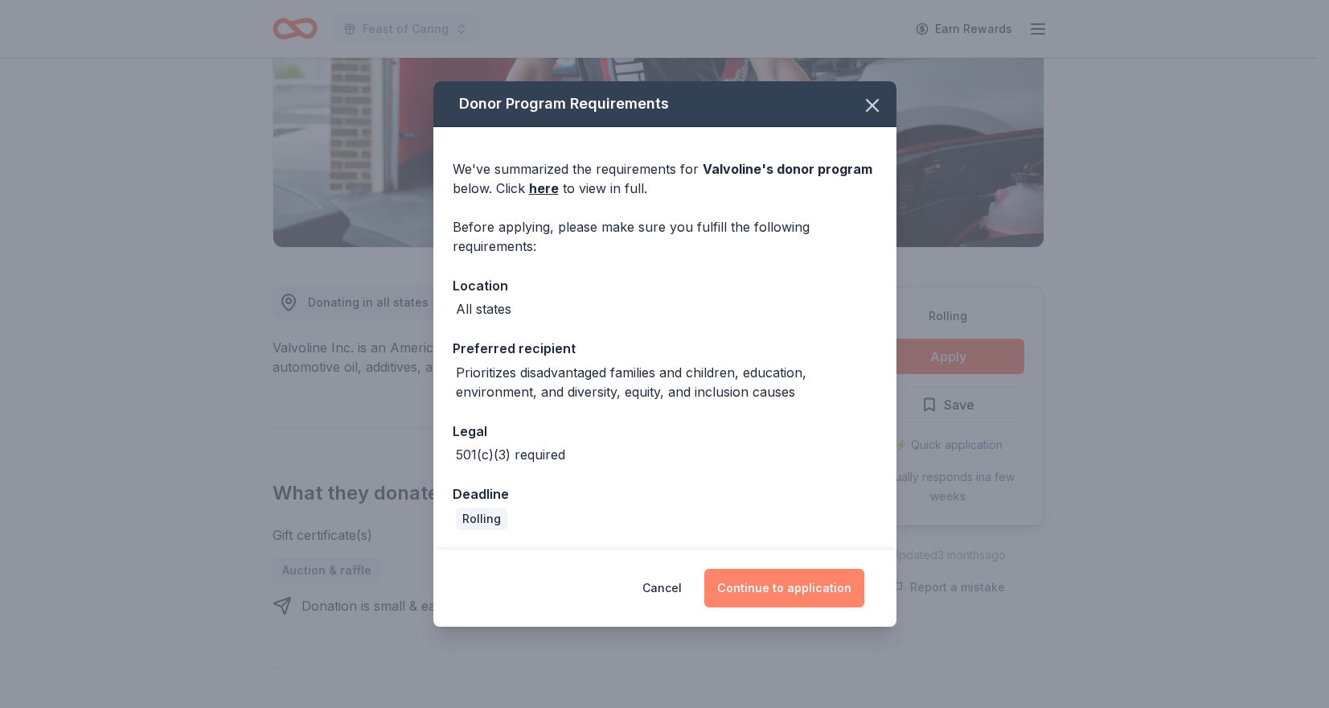
click at [807, 589] on button "Continue to application" at bounding box center [784, 588] width 160 height 39
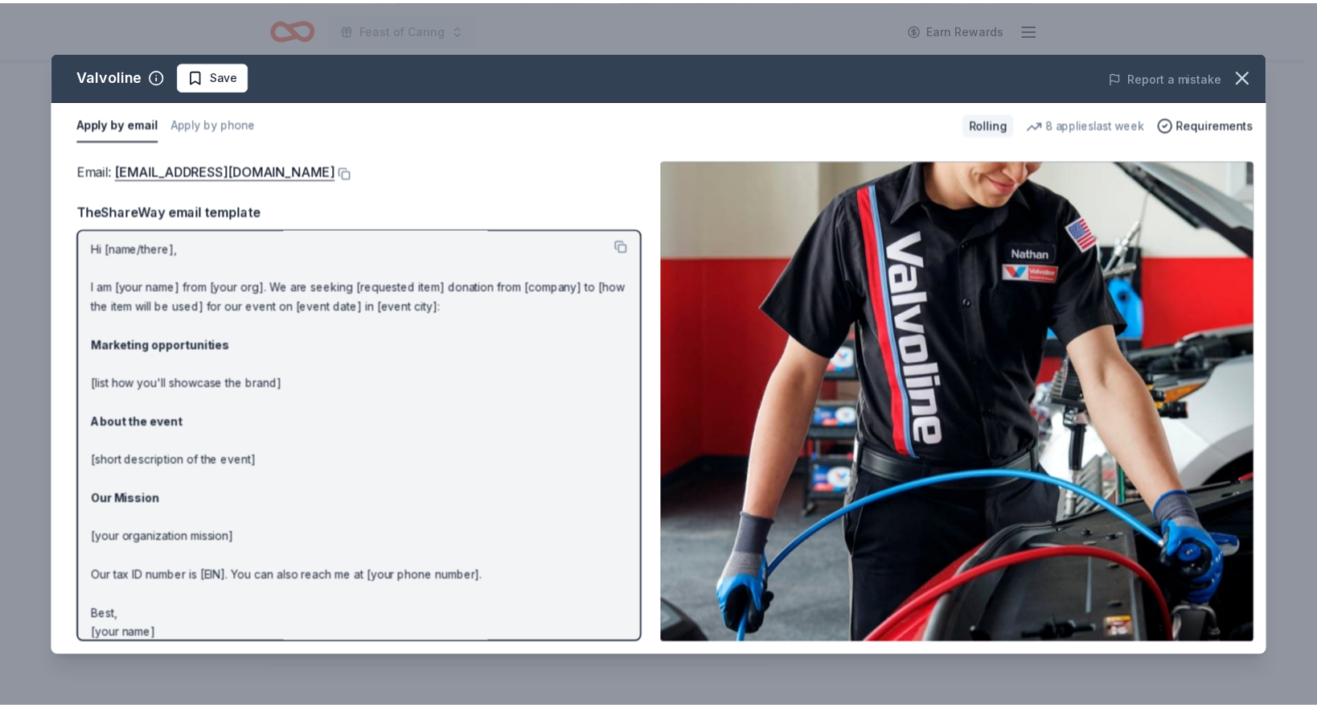
scroll to position [0, 0]
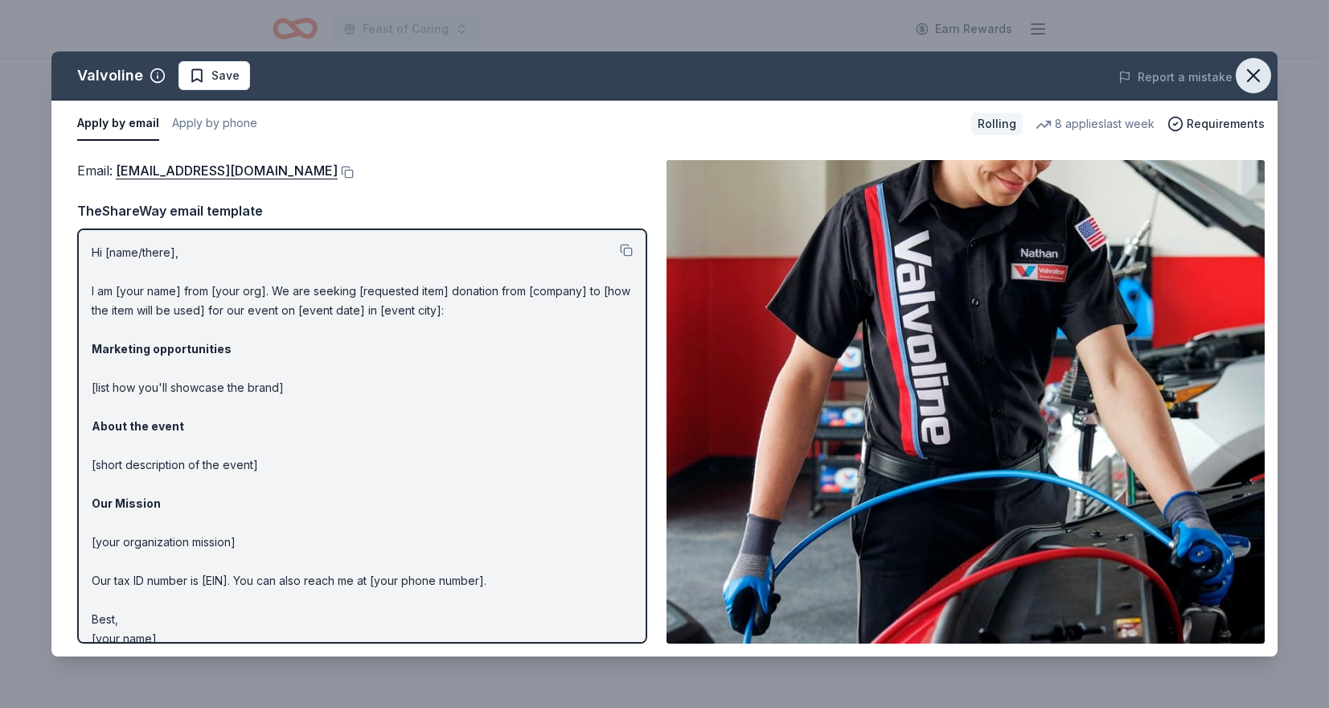
click at [1262, 87] on button "button" at bounding box center [1253, 75] width 35 height 35
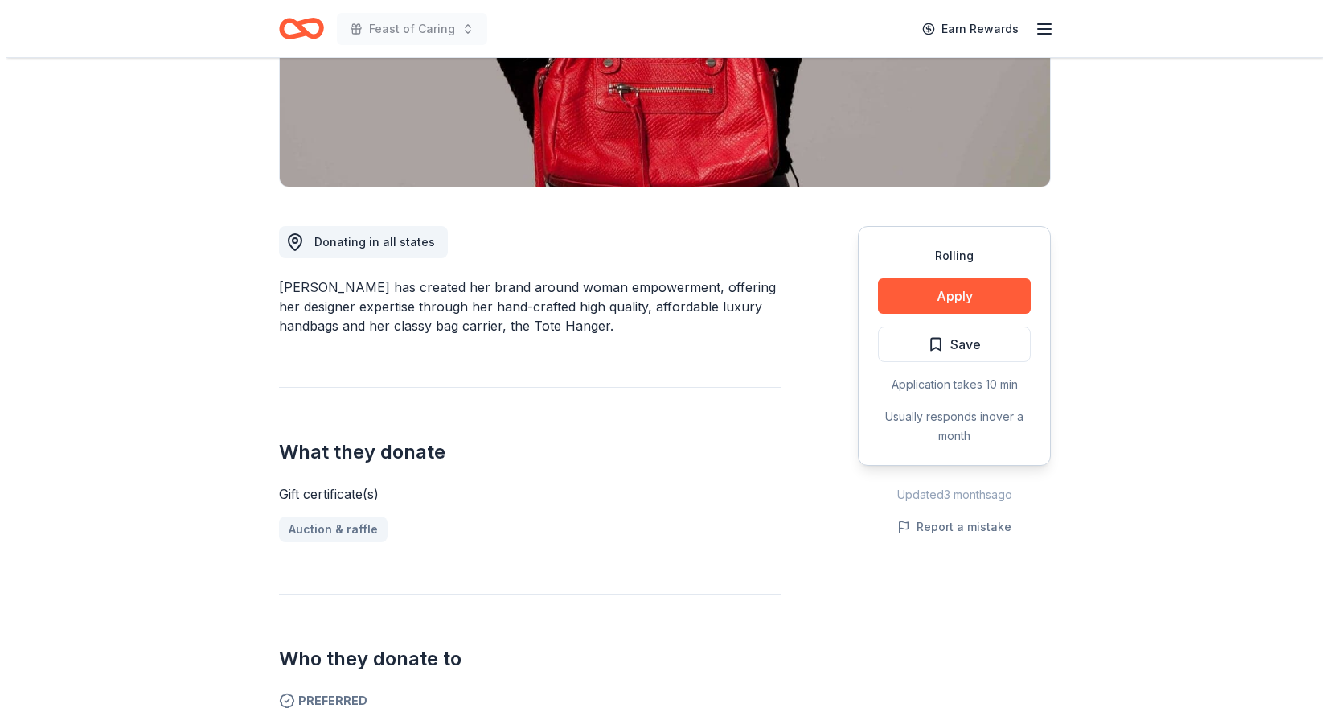
scroll to position [322, 0]
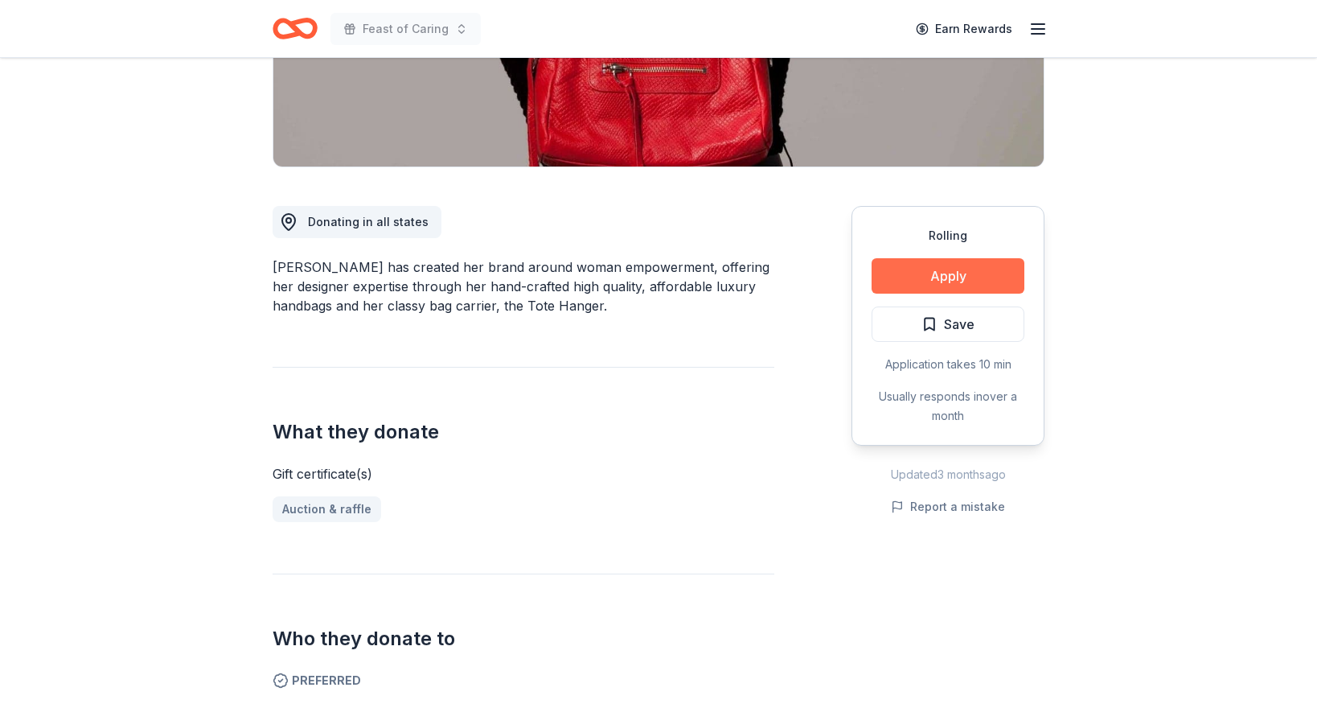
click at [926, 283] on button "Apply" at bounding box center [948, 275] width 153 height 35
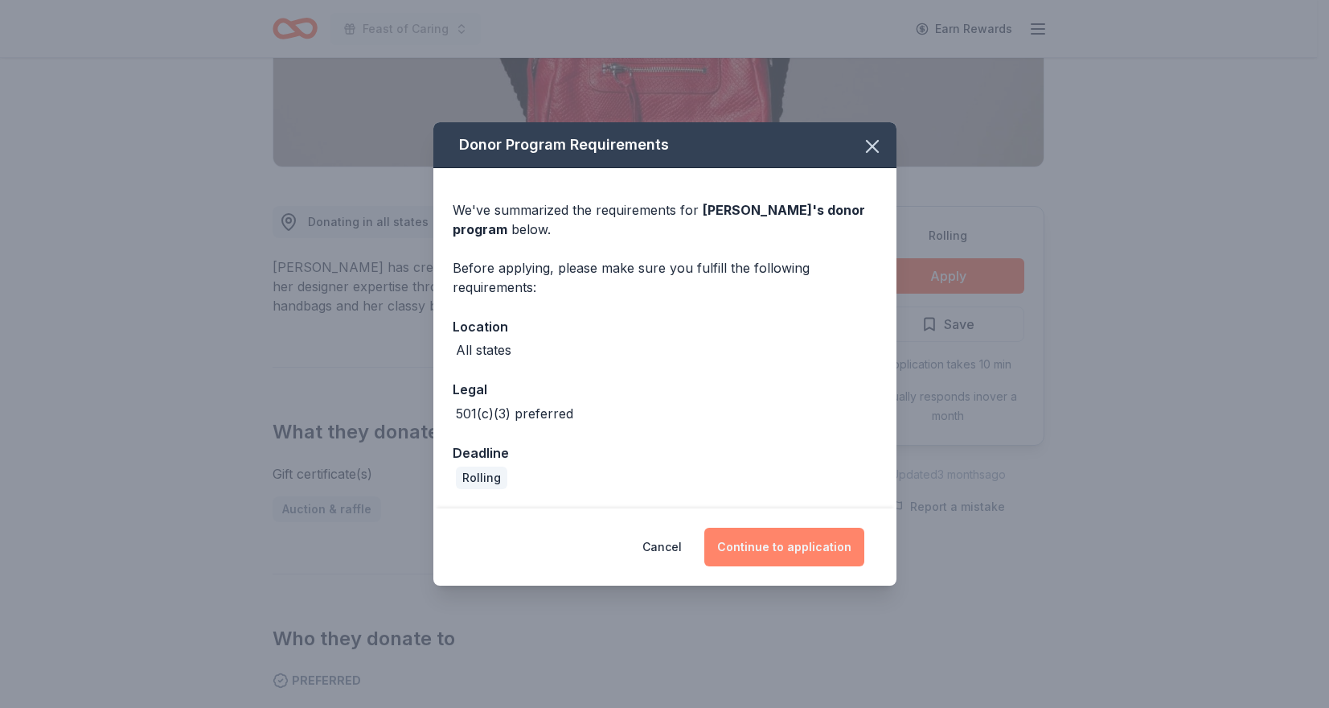
click at [777, 551] on button "Continue to application" at bounding box center [784, 547] width 160 height 39
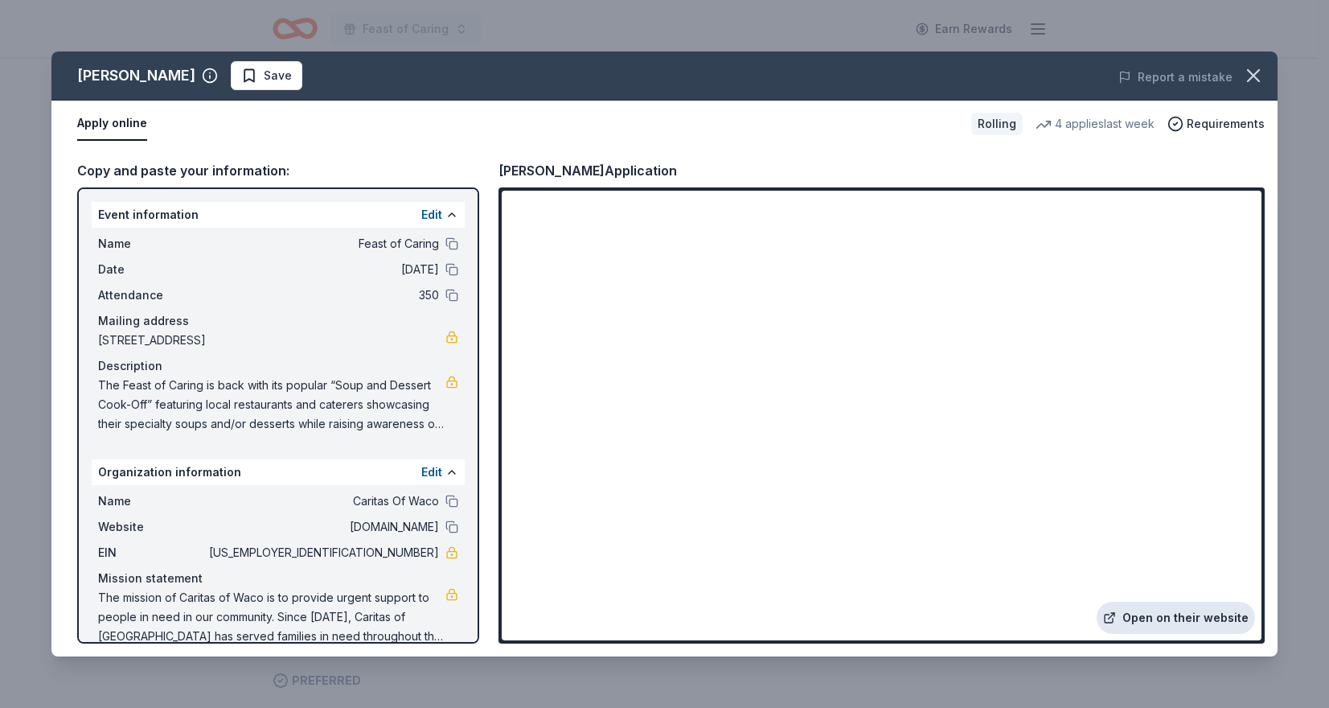
click at [1190, 618] on link "Open on their website" at bounding box center [1176, 618] width 158 height 32
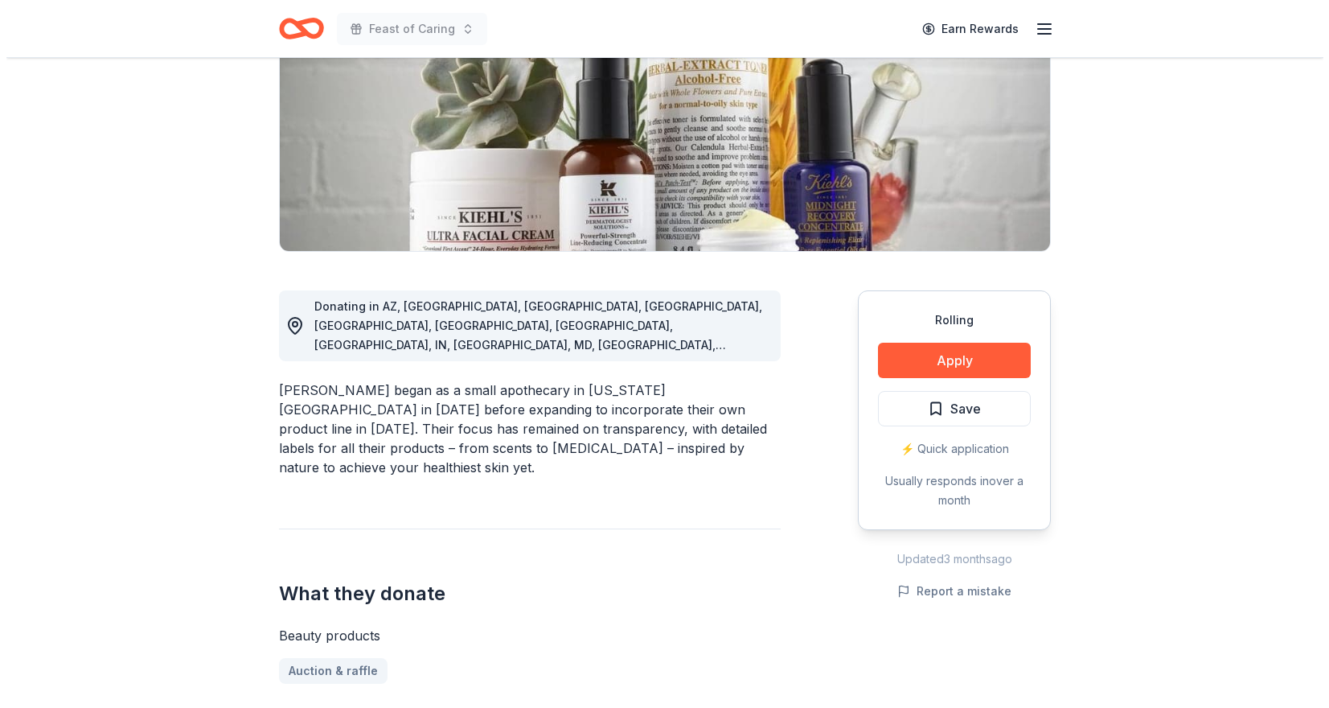
scroll to position [241, 0]
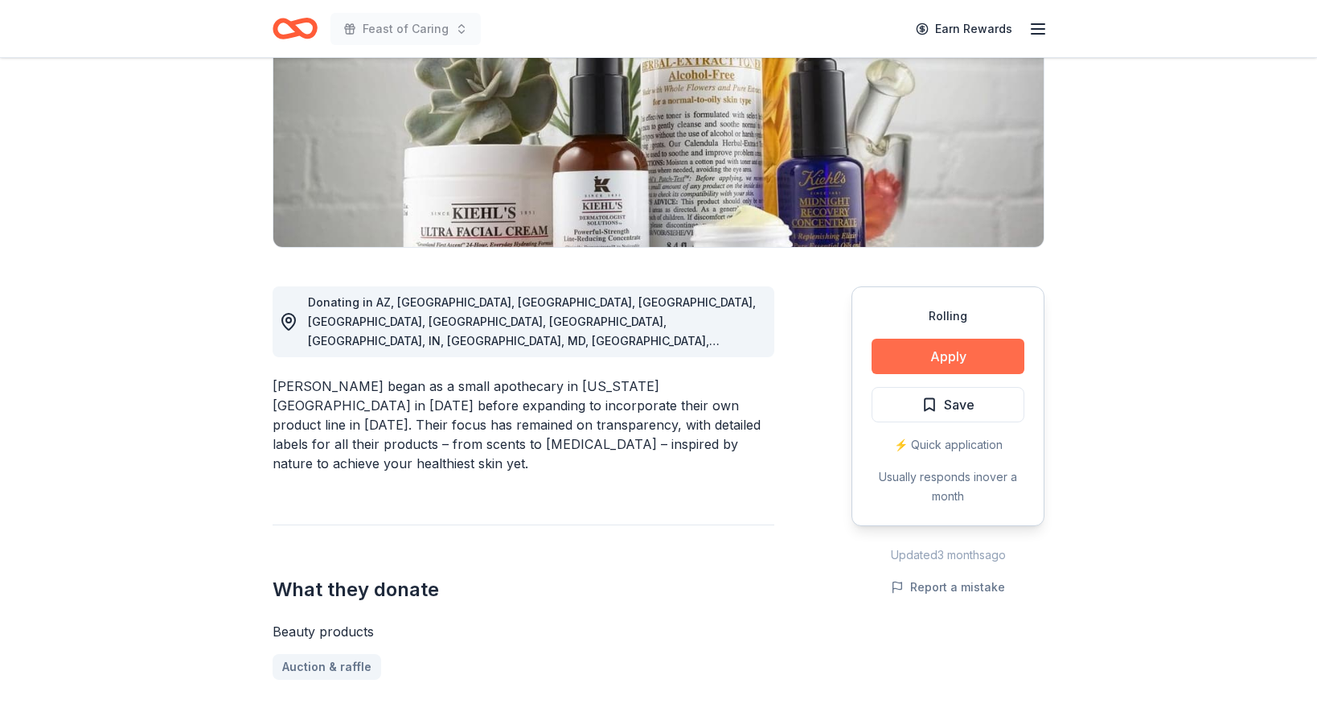
click at [941, 356] on button "Apply" at bounding box center [948, 356] width 153 height 35
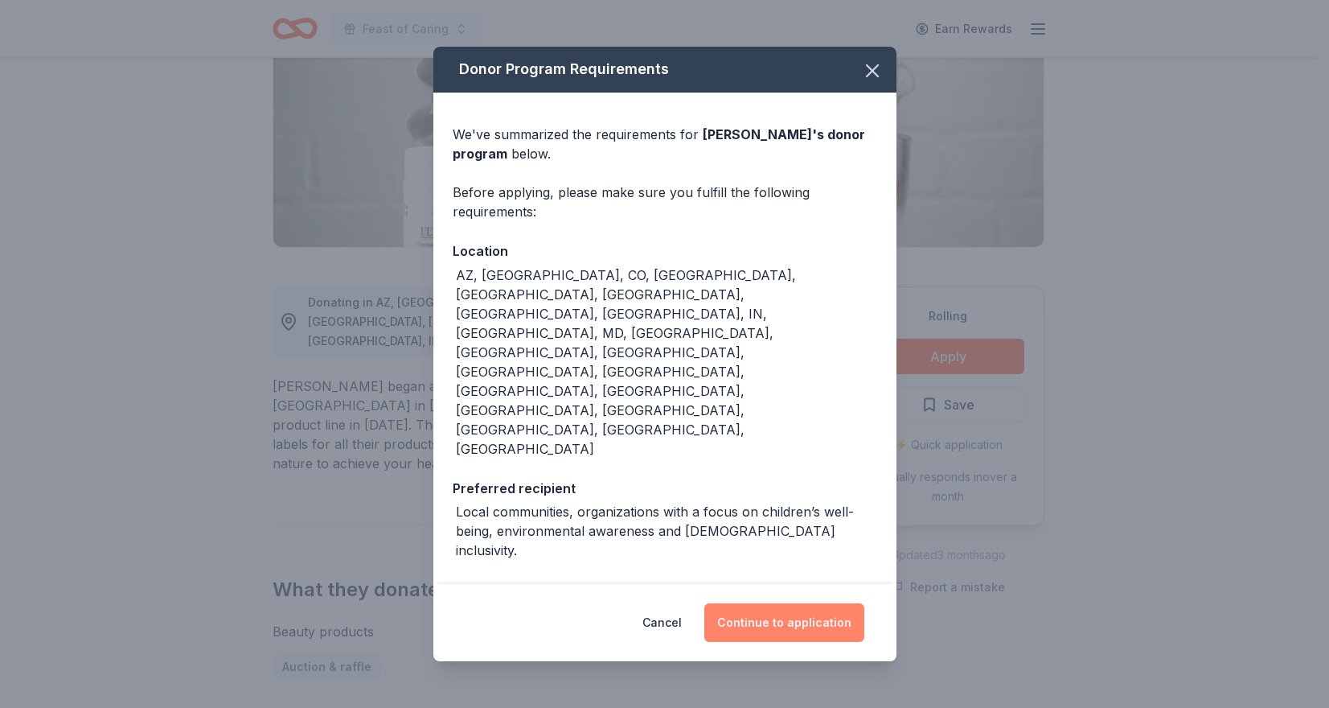
click at [741, 603] on button "Continue to application" at bounding box center [784, 622] width 160 height 39
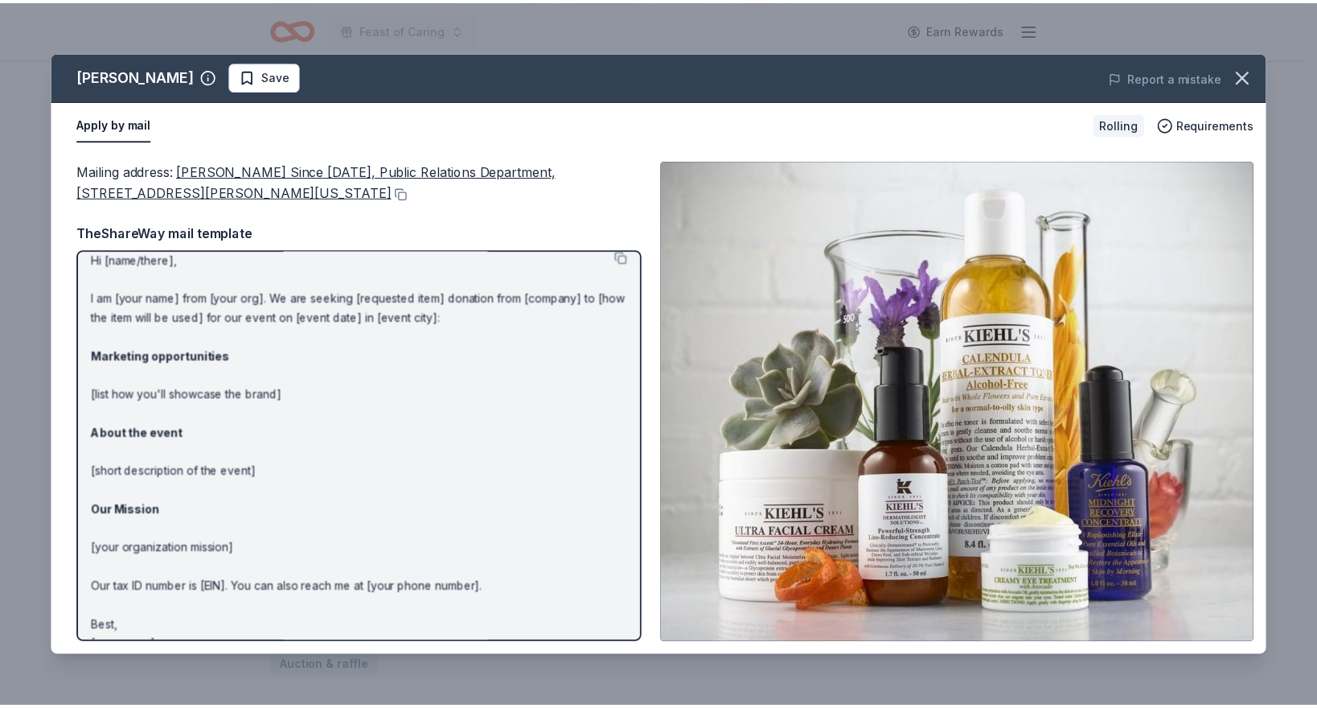
scroll to position [0, 0]
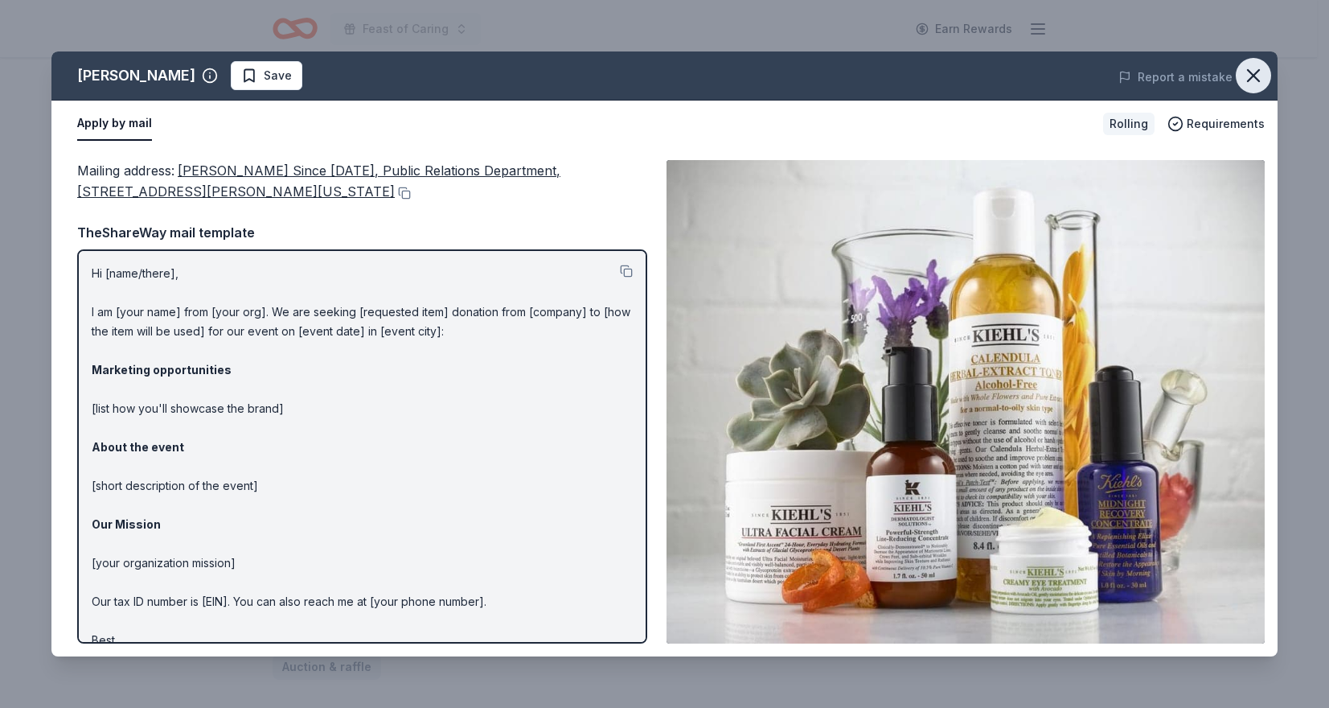
click at [1255, 85] on icon "button" at bounding box center [1253, 75] width 23 height 23
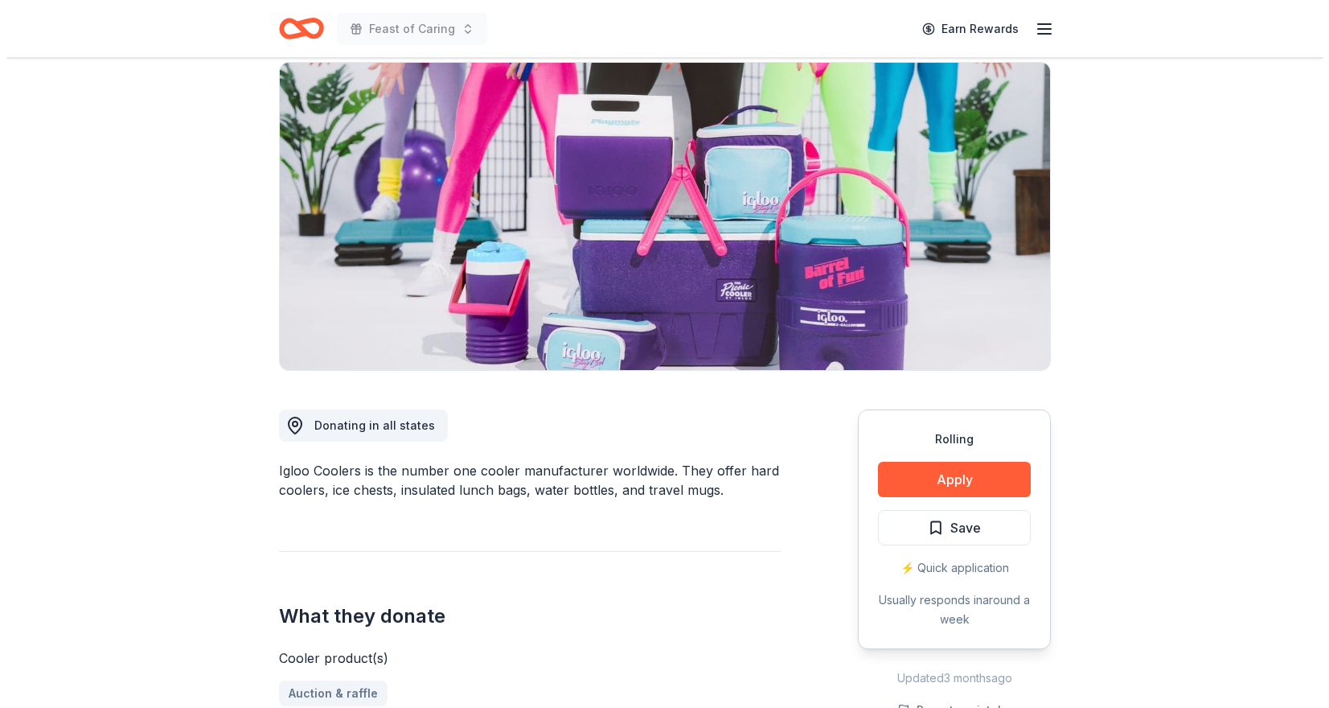
scroll to position [161, 0]
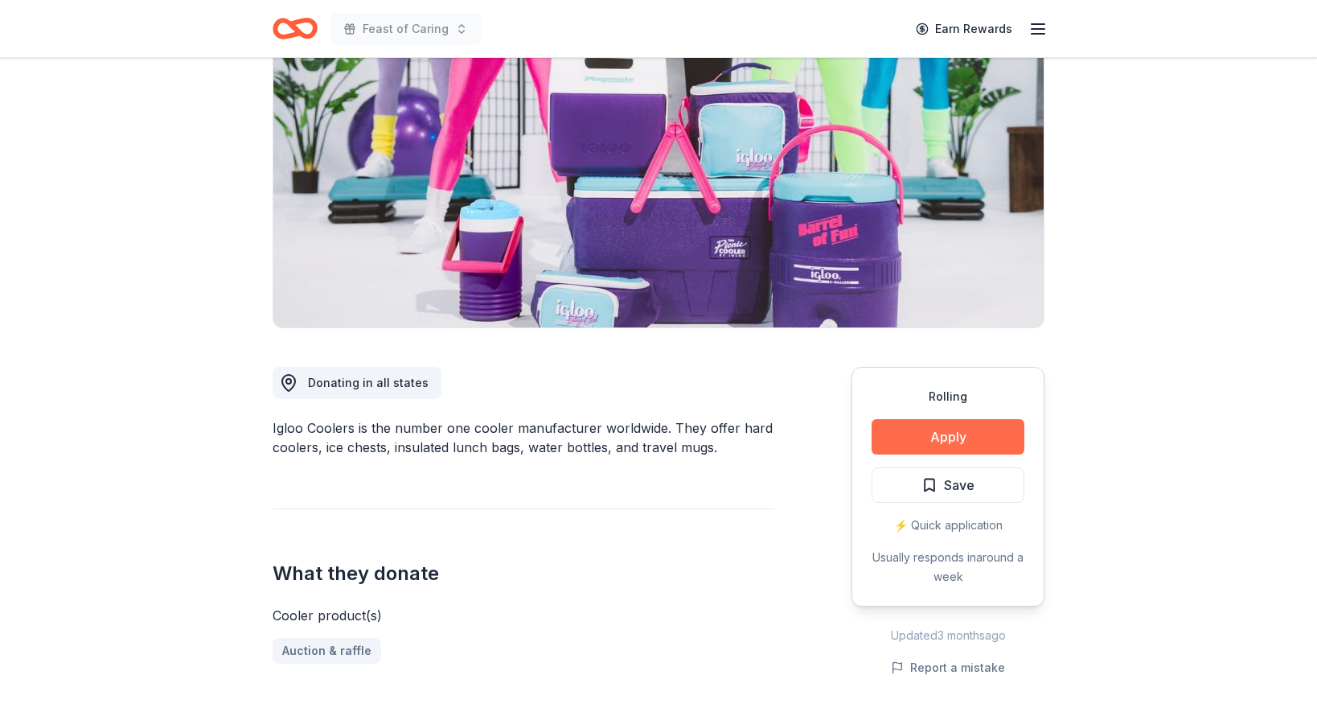
click at [915, 427] on button "Apply" at bounding box center [948, 436] width 153 height 35
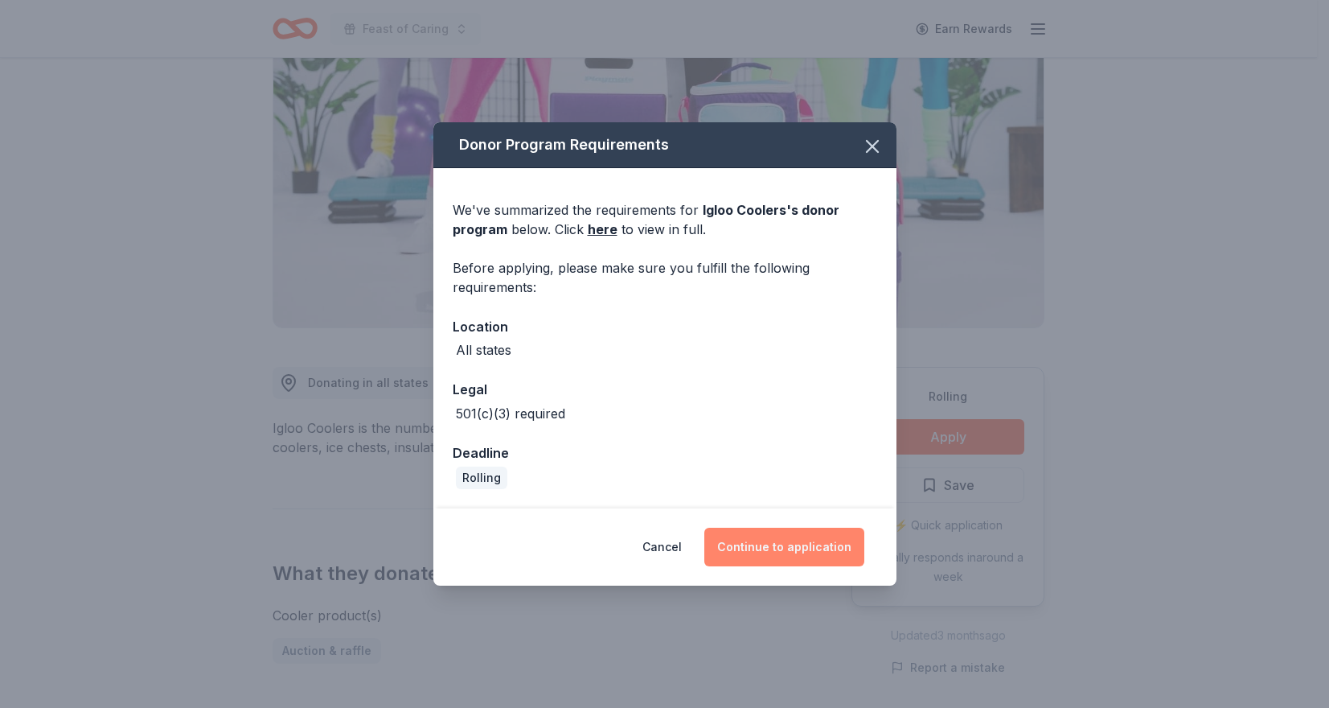
click at [765, 559] on button "Continue to application" at bounding box center [784, 547] width 160 height 39
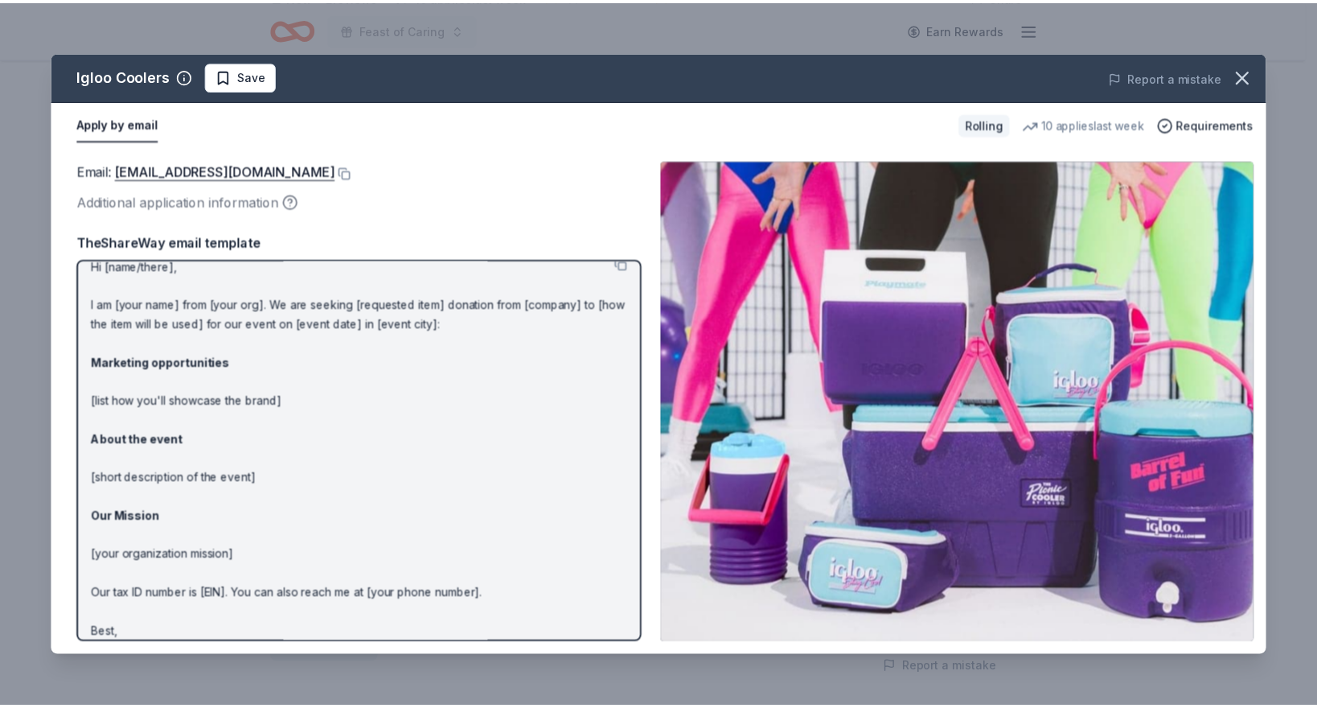
scroll to position [0, 0]
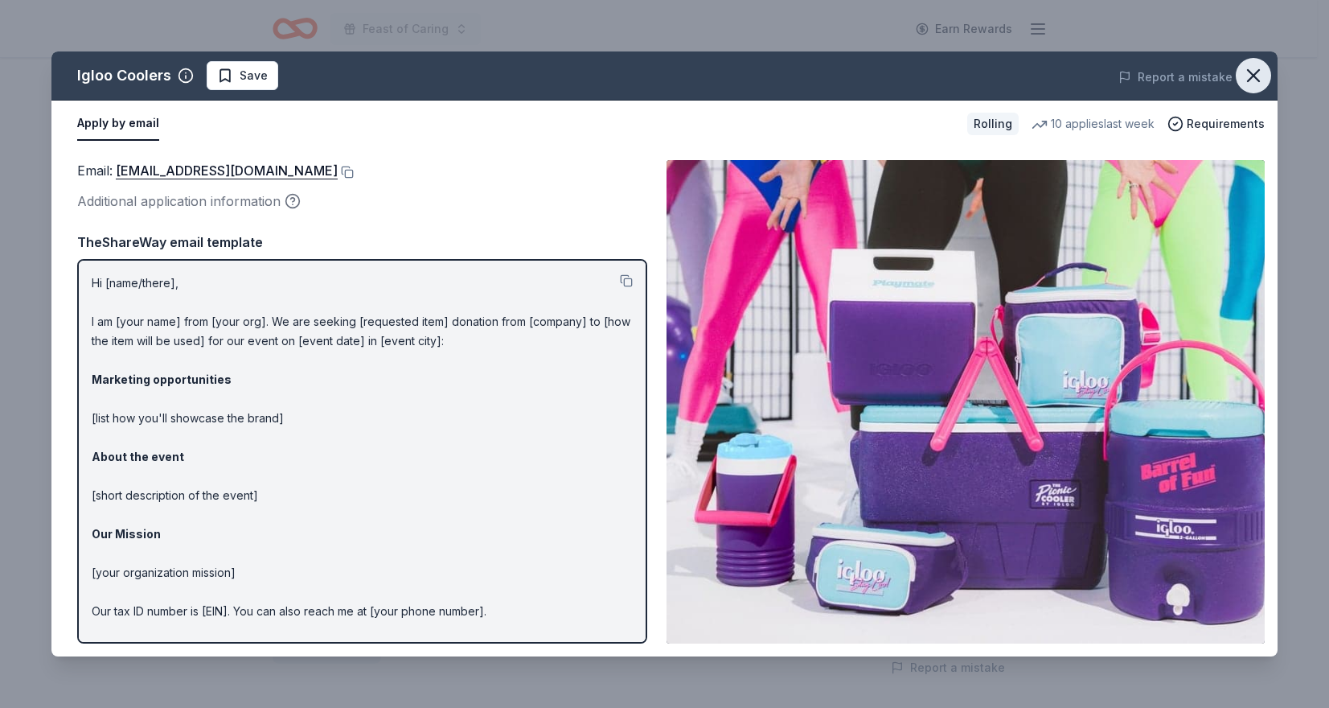
click at [1253, 70] on icon "button" at bounding box center [1253, 75] width 23 height 23
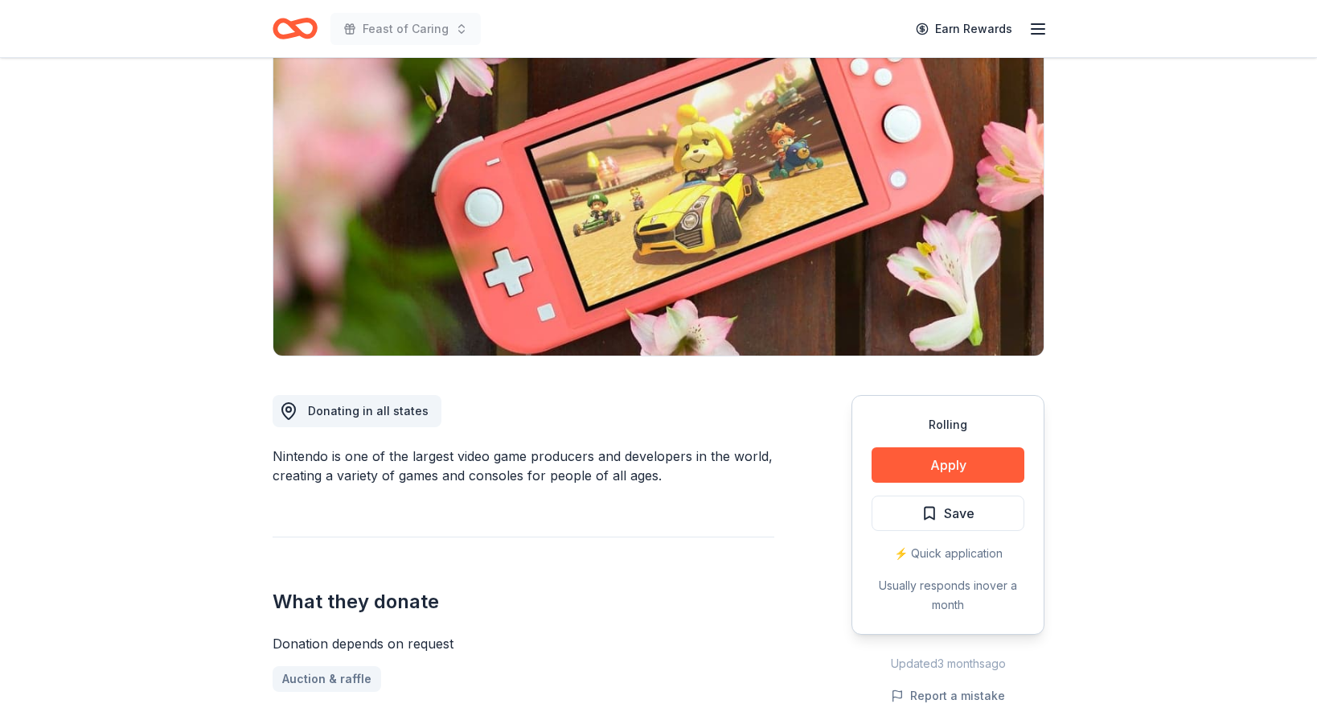
scroll to position [161, 0]
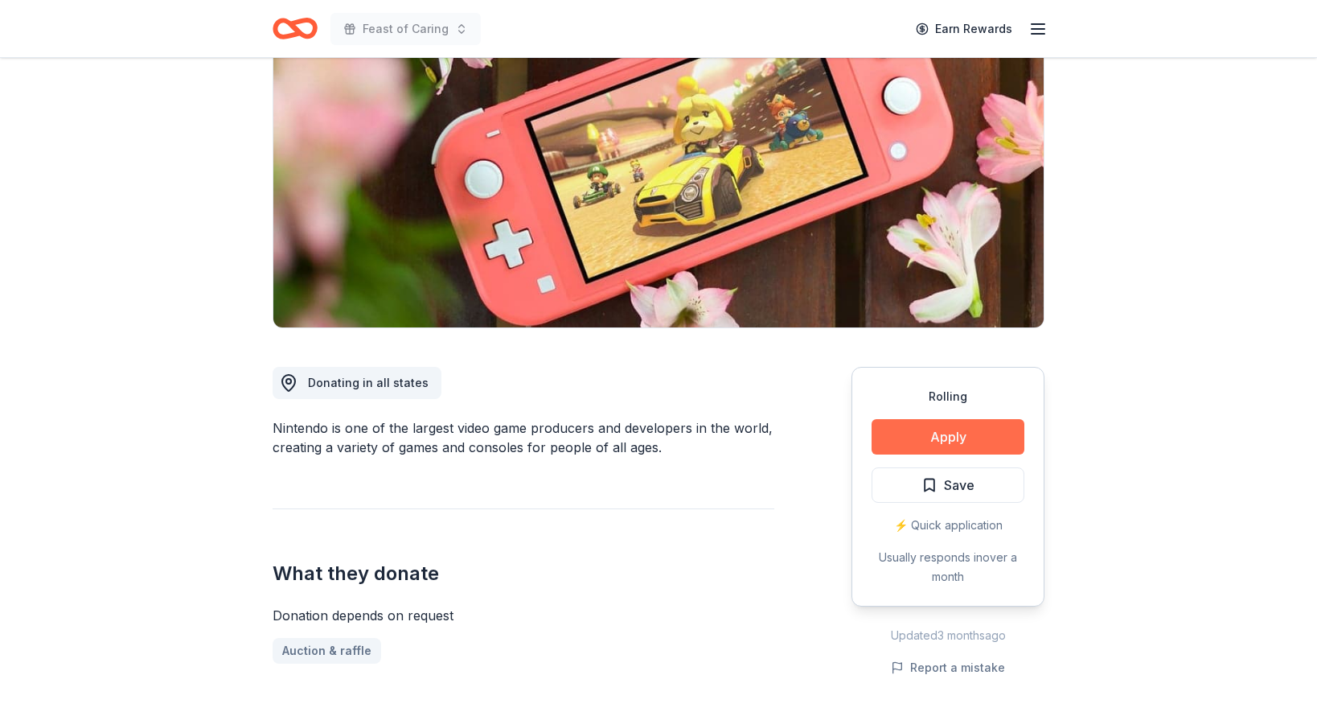
click at [897, 428] on button "Apply" at bounding box center [948, 436] width 153 height 35
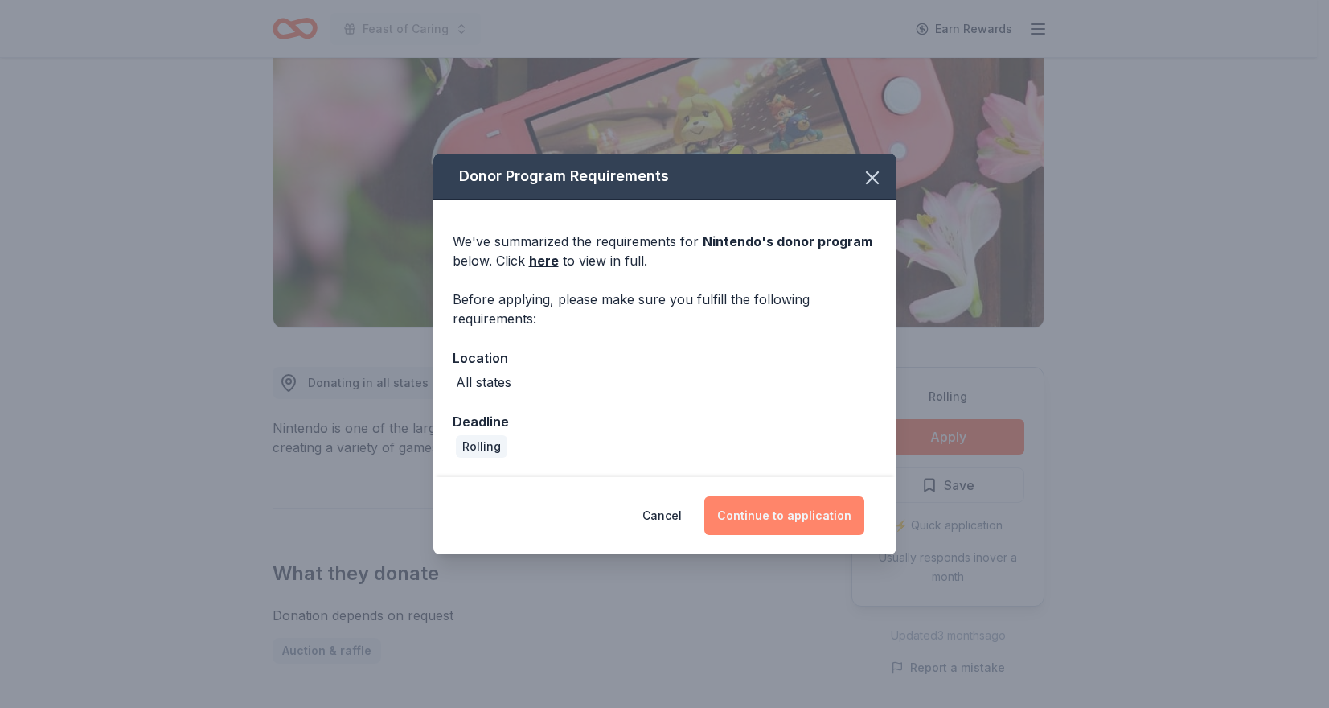
click at [821, 524] on button "Continue to application" at bounding box center [784, 515] width 160 height 39
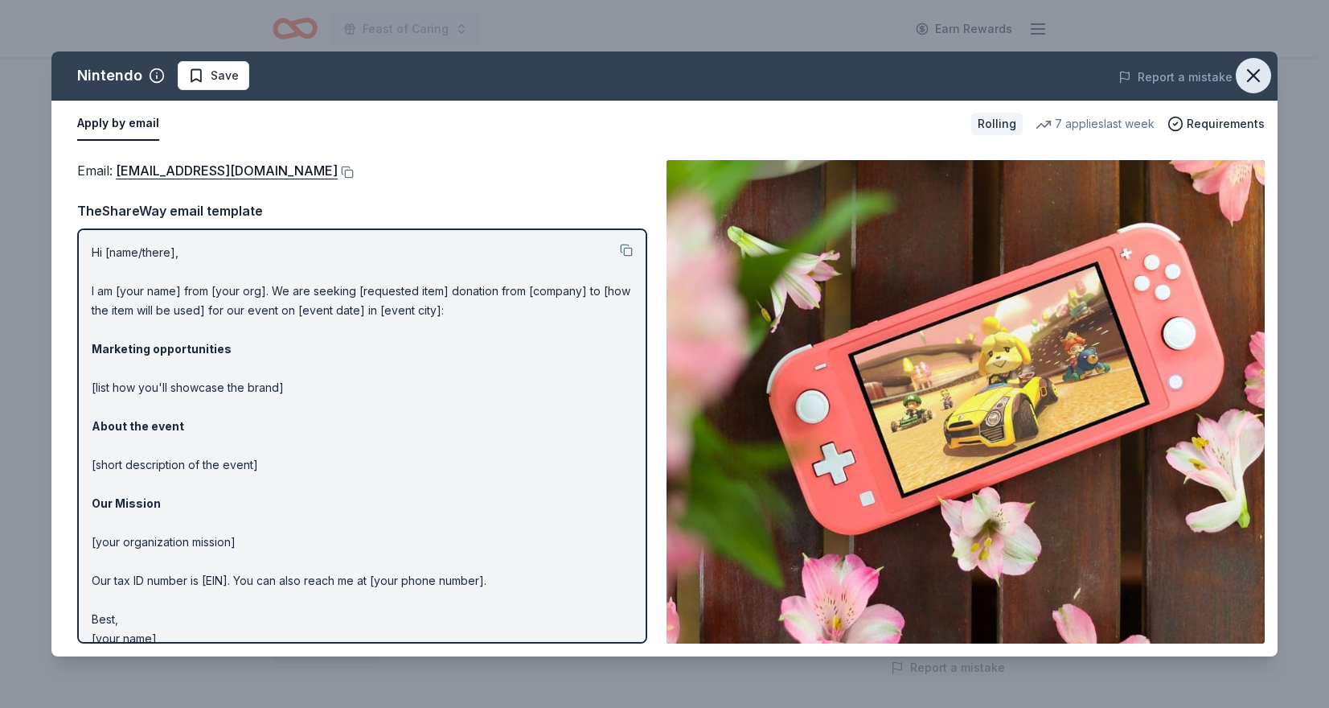
click at [1259, 79] on icon "button" at bounding box center [1253, 75] width 23 height 23
